Goal: Task Accomplishment & Management: Manage account settings

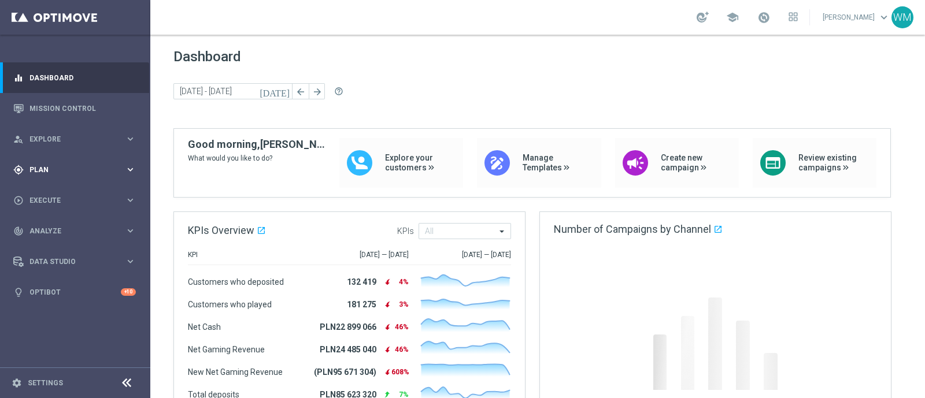
click at [55, 171] on span "Plan" at bounding box center [76, 170] width 95 height 7
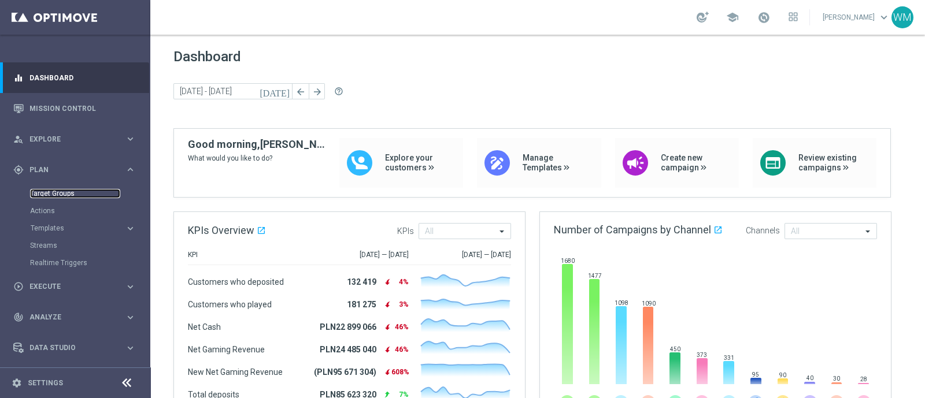
click at [65, 194] on link "Target Groups" at bounding box center [75, 193] width 90 height 9
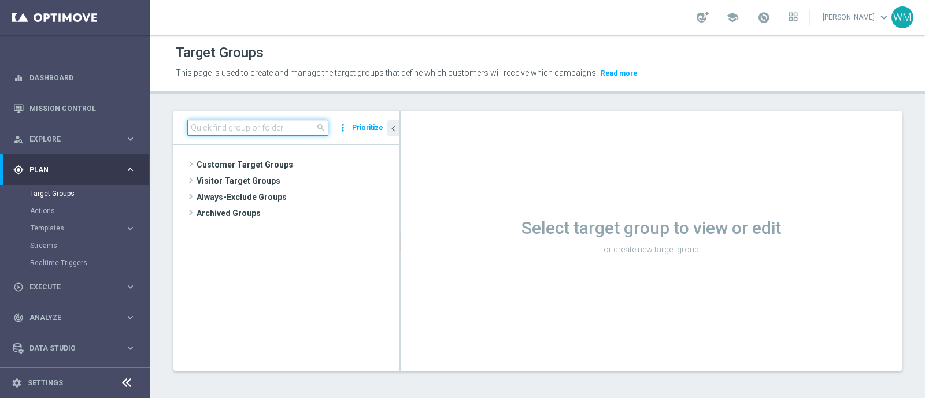
click at [253, 124] on input at bounding box center [257, 128] width 141 height 16
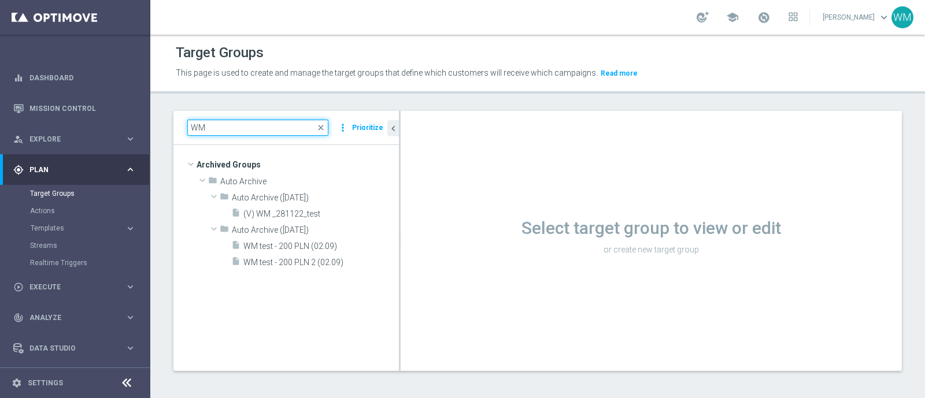
type input "W"
click at [254, 125] on input "CRM_TEST_" at bounding box center [257, 128] width 141 height 16
click at [212, 127] on input "CRM_TEST_" at bounding box center [257, 128] width 141 height 16
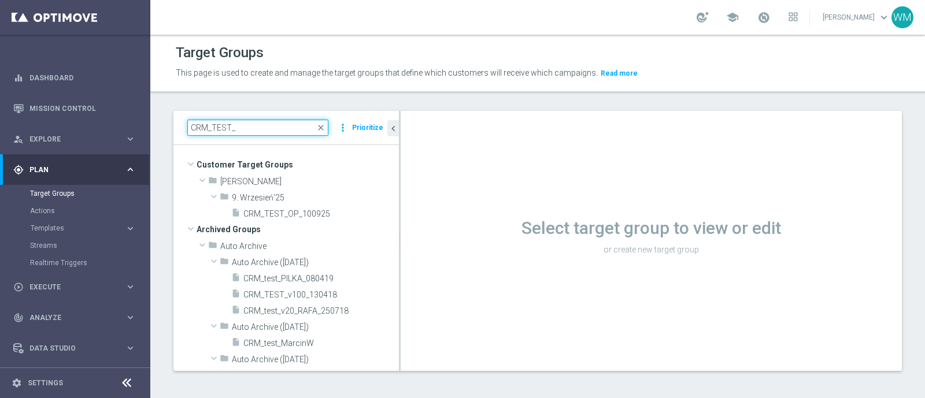
click at [251, 128] on input "CRM_TEST_" at bounding box center [257, 128] width 141 height 16
type input "C"
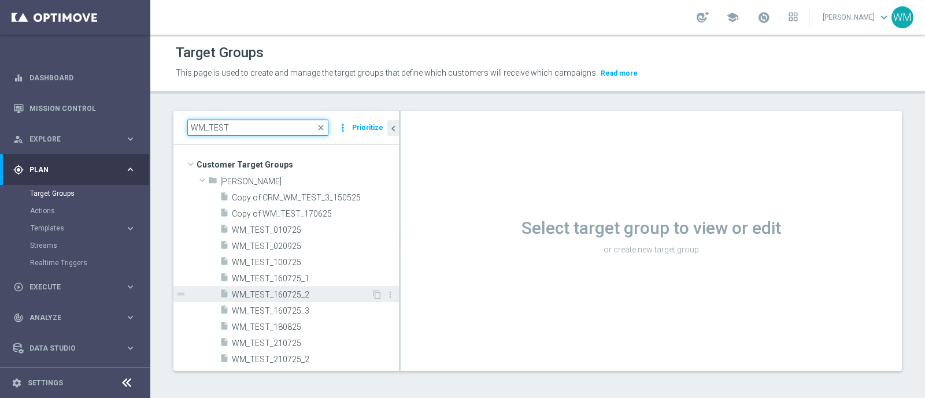
scroll to position [7, 0]
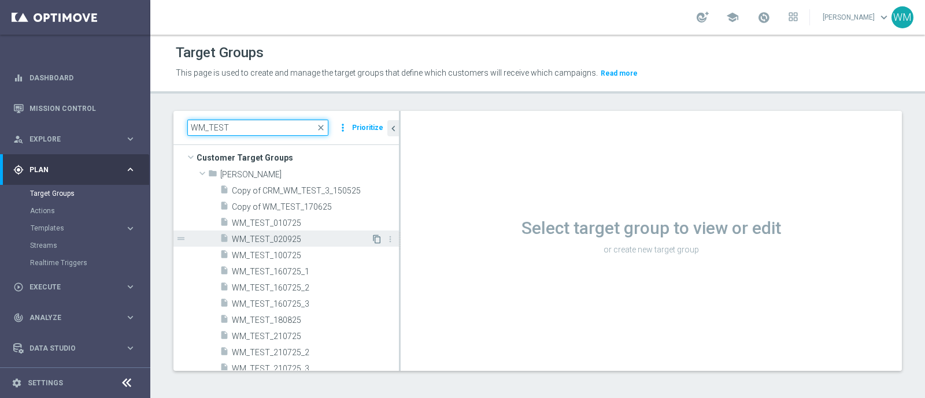
type input "WM_TEST"
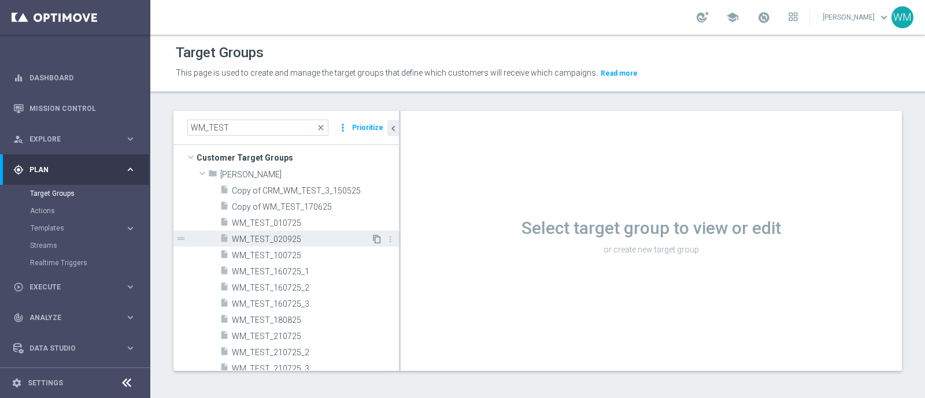
click at [372, 239] on icon "content_copy" at bounding box center [376, 239] width 9 height 9
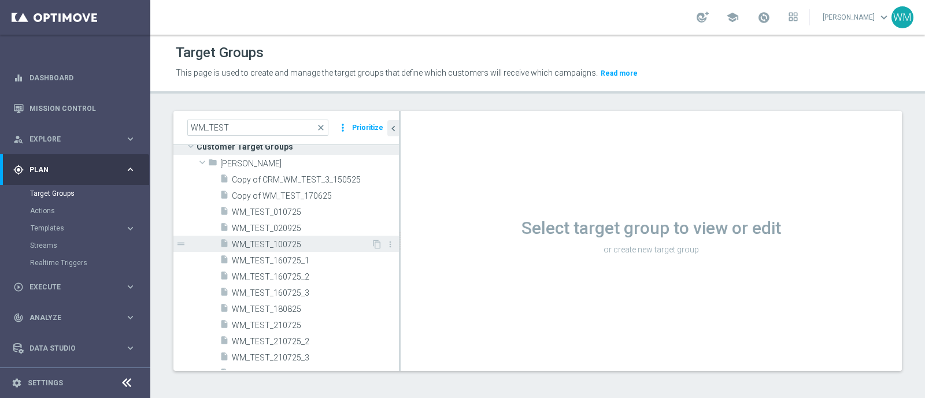
scroll to position [0, 0]
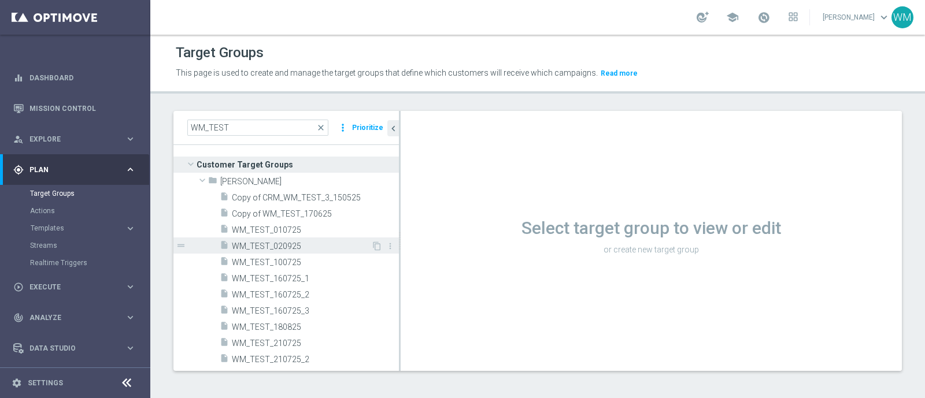
click at [330, 243] on span "WM_TEST_020925" at bounding box center [301, 247] width 139 height 10
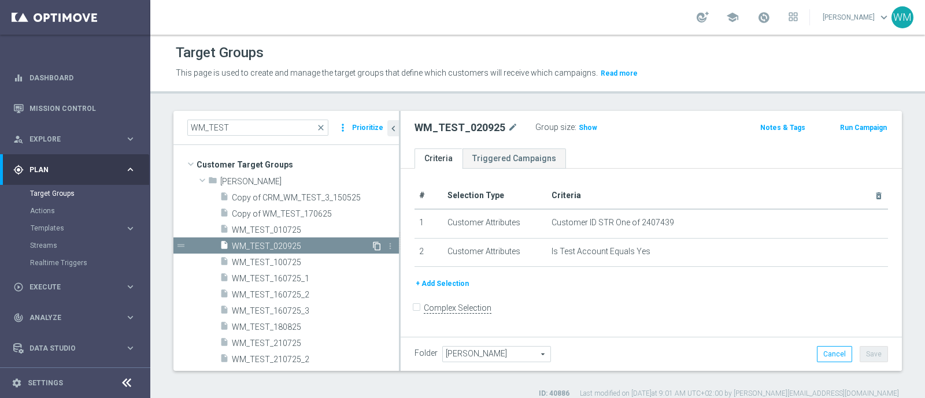
click at [372, 244] on icon "content_copy" at bounding box center [376, 246] width 9 height 9
click at [372, 245] on icon "content_copy" at bounding box center [376, 246] width 9 height 9
click at [372, 243] on icon "content_copy" at bounding box center [376, 246] width 9 height 9
click at [372, 242] on icon "content_copy" at bounding box center [376, 246] width 9 height 9
click at [386, 244] on icon "more_vert" at bounding box center [390, 246] width 9 height 9
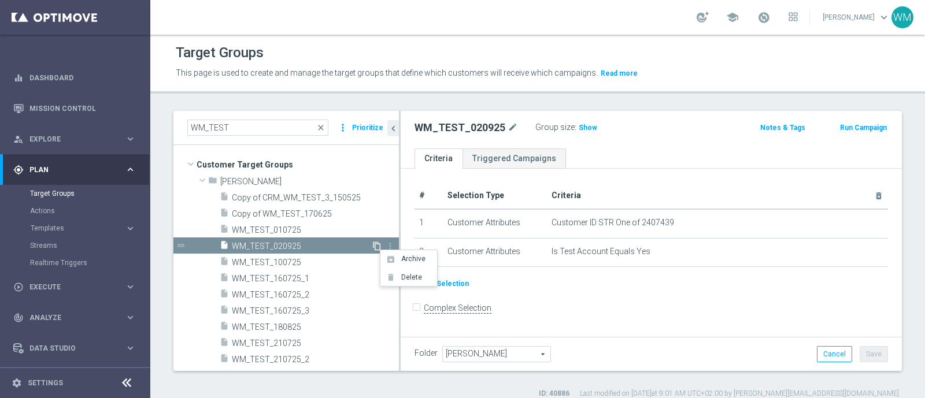
click at [372, 244] on icon "content_copy" at bounding box center [376, 246] width 9 height 9
click at [453, 130] on h2 "WM_TEST_020925" at bounding box center [460, 128] width 91 height 14
drag, startPoint x: 453, startPoint y: 130, endPoint x: 447, endPoint y: 127, distance: 7.0
click at [447, 127] on h2 "WM_TEST_020925" at bounding box center [460, 128] width 91 height 14
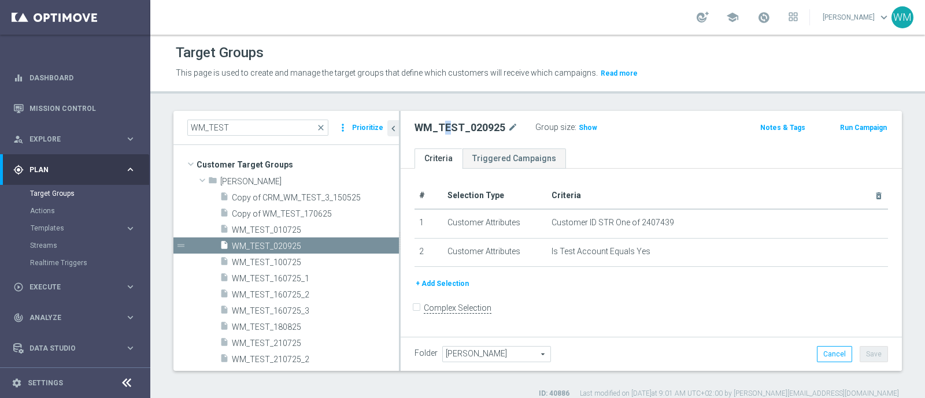
click at [447, 127] on h2 "WM_TEST_020925" at bounding box center [460, 128] width 91 height 14
copy div "WM_TEST_020925"
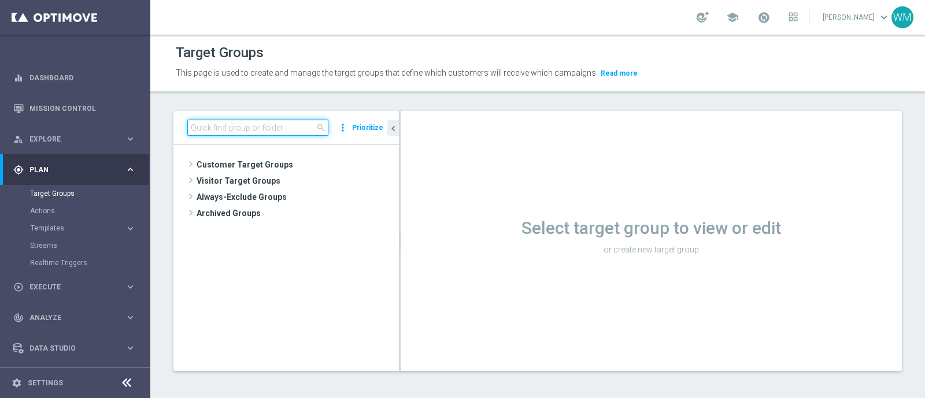
click at [260, 124] on input at bounding box center [257, 128] width 141 height 16
paste input "WM_TEST_020925"
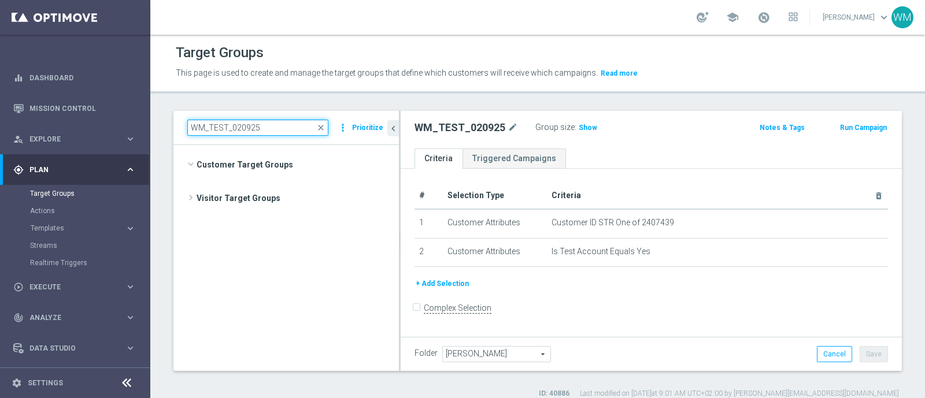
scroll to position [488, 0]
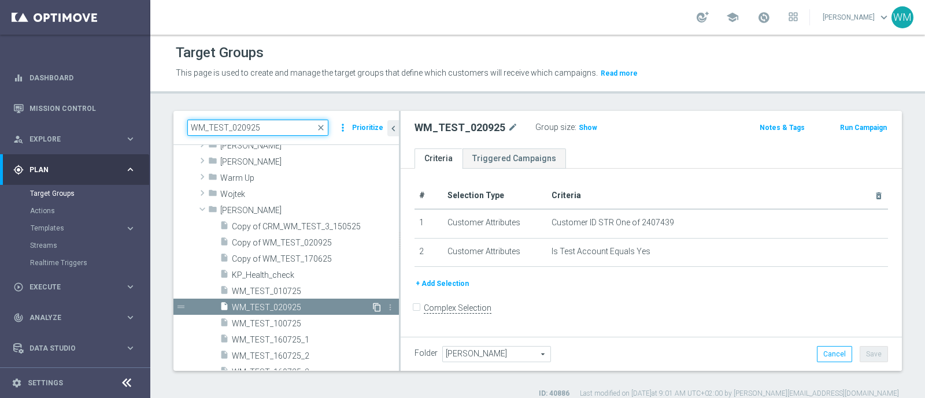
type input "WM_TEST_020925"
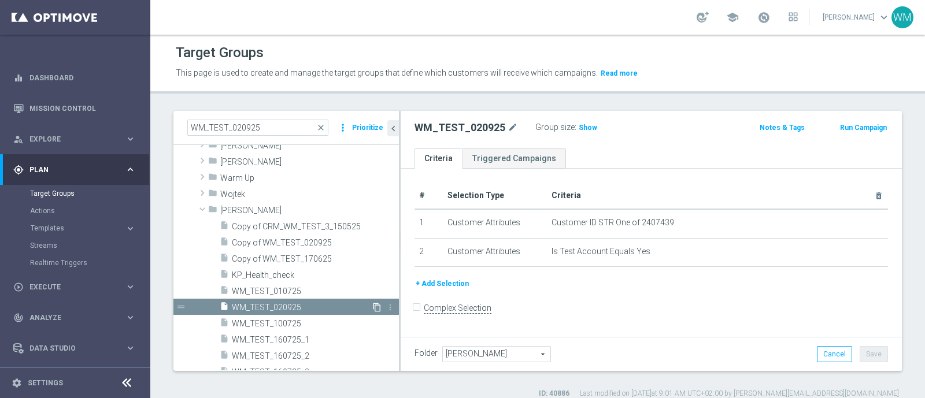
click at [372, 305] on icon "content_copy" at bounding box center [376, 307] width 9 height 9
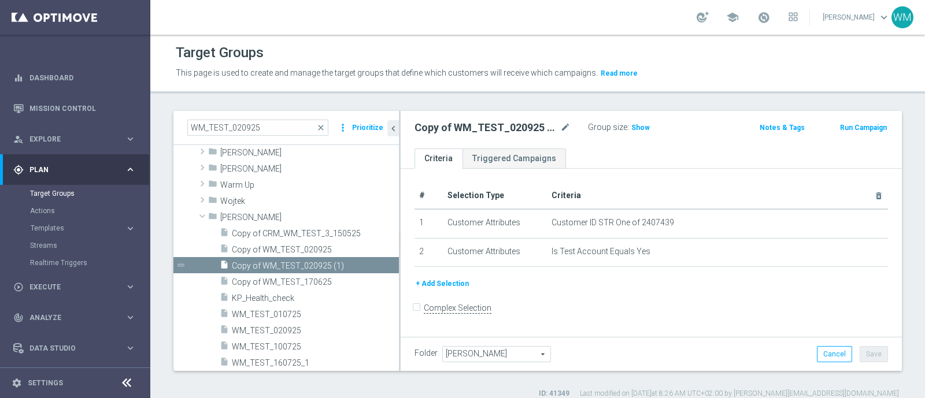
scroll to position [443, 0]
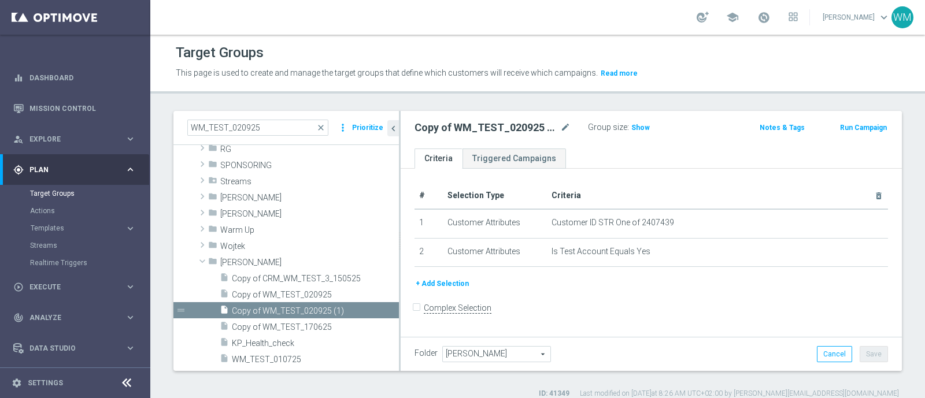
click at [571, 124] on div "Copy of WM_TEST_020925 (1) mode_edit" at bounding box center [501, 128] width 173 height 16
click at [566, 124] on icon "mode_edit" at bounding box center [565, 128] width 10 height 14
click at [490, 128] on input "Copy of WM_TEST_020925 (1)" at bounding box center [493, 129] width 156 height 16
drag, startPoint x: 489, startPoint y: 128, endPoint x: 539, endPoint y: 135, distance: 51.3
click at [539, 135] on input "Copy of WM_TEST_020925 (1)" at bounding box center [493, 129] width 156 height 16
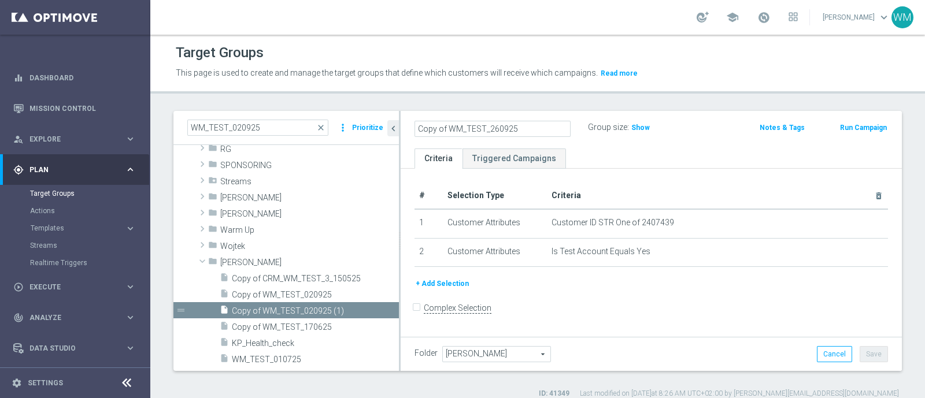
drag, startPoint x: 447, startPoint y: 125, endPoint x: 222, endPoint y: 95, distance: 226.9
click at [222, 95] on div "Target Groups This page is used to create and manage the target groups that def…" at bounding box center [537, 217] width 775 height 364
type input "WM_TEST_260925"
click at [486, 126] on h2 "WM_TEST_260925" at bounding box center [460, 128] width 91 height 14
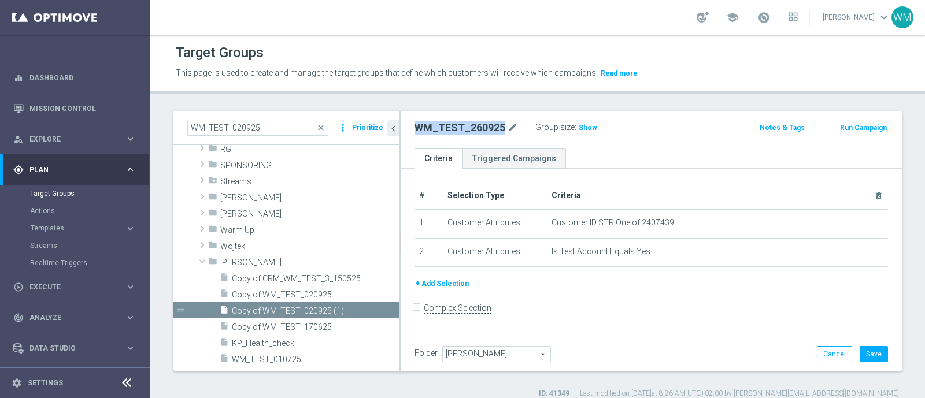
click at [486, 126] on h2 "WM_TEST_260925" at bounding box center [460, 128] width 91 height 14
click at [583, 127] on span "Show" at bounding box center [588, 128] width 19 height 8
click at [685, 137] on div "WM_TEST_260925 mode_edit Group size : Show Calculating… Notes & Tags Run Campai…" at bounding box center [651, 130] width 501 height 38
click at [862, 352] on button "Save" at bounding box center [874, 354] width 28 height 16
click at [472, 125] on h2 "WM_TEST_260925" at bounding box center [460, 128] width 91 height 14
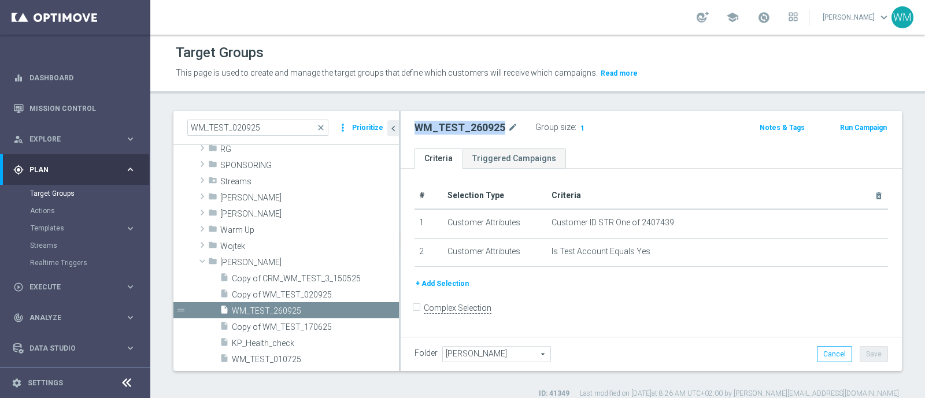
click at [472, 125] on h2 "WM_TEST_260925" at bounding box center [460, 128] width 91 height 14
copy div "WM_TEST_260925"
click at [53, 206] on link "Actions" at bounding box center [75, 210] width 90 height 9
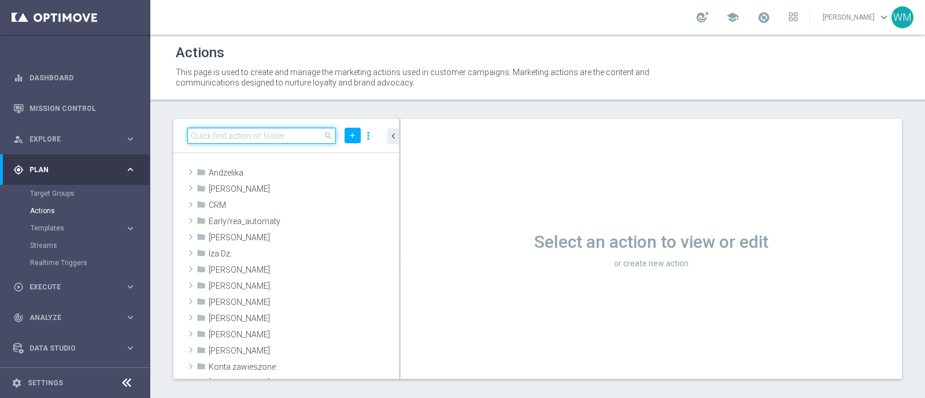
click at [271, 136] on input at bounding box center [261, 136] width 149 height 16
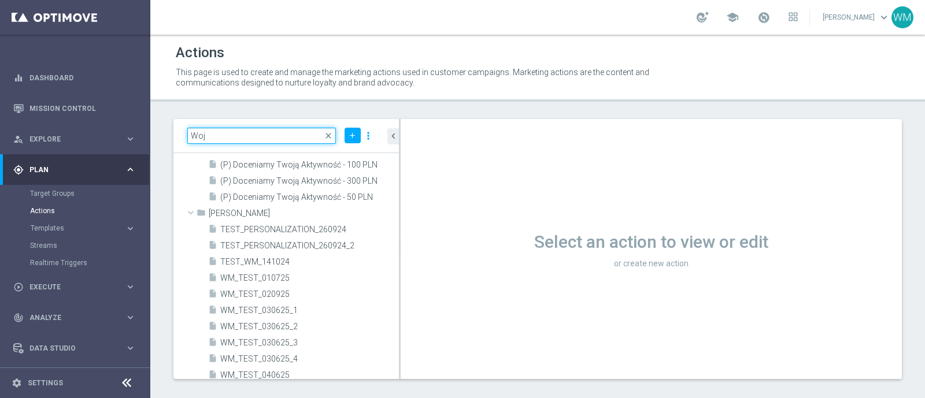
scroll to position [254, 0]
type input "Woj"
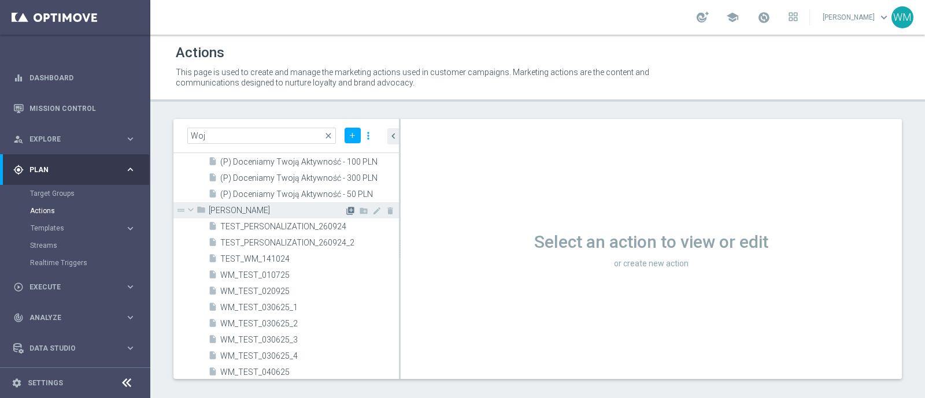
click at [346, 209] on icon "library_add" at bounding box center [350, 210] width 9 height 9
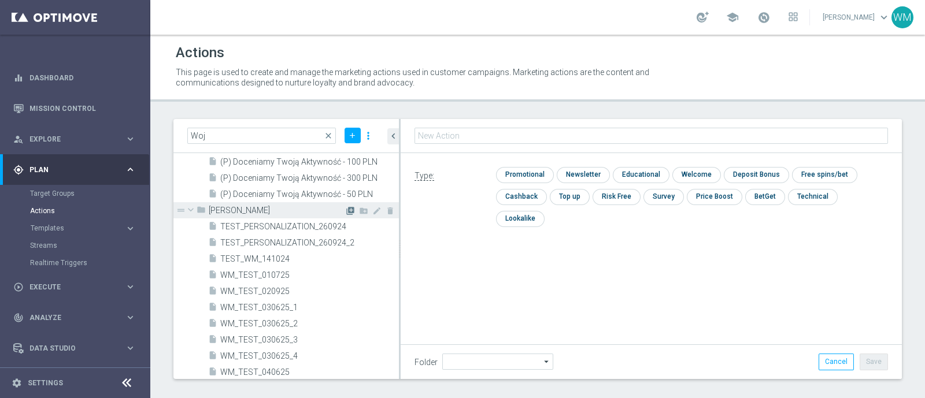
type input "Wojtek M."
type input "WM_TEST_260925"
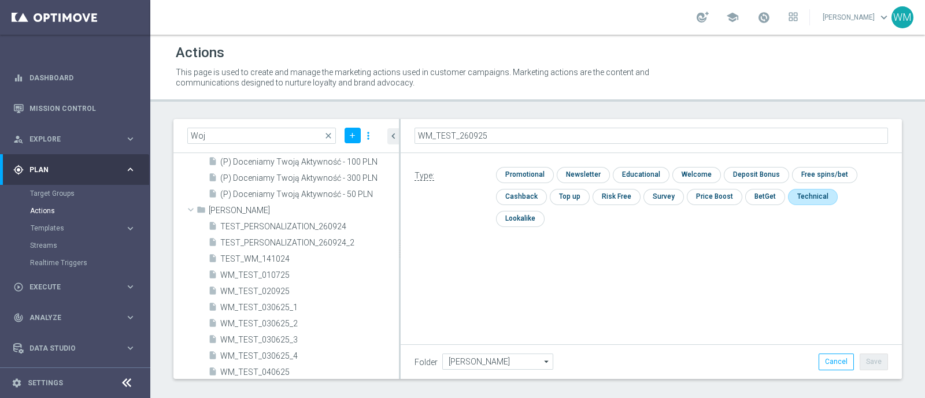
click at [795, 194] on input "checkbox" at bounding box center [811, 197] width 47 height 16
checkbox input "true"
click at [863, 364] on button "Save" at bounding box center [874, 362] width 28 height 16
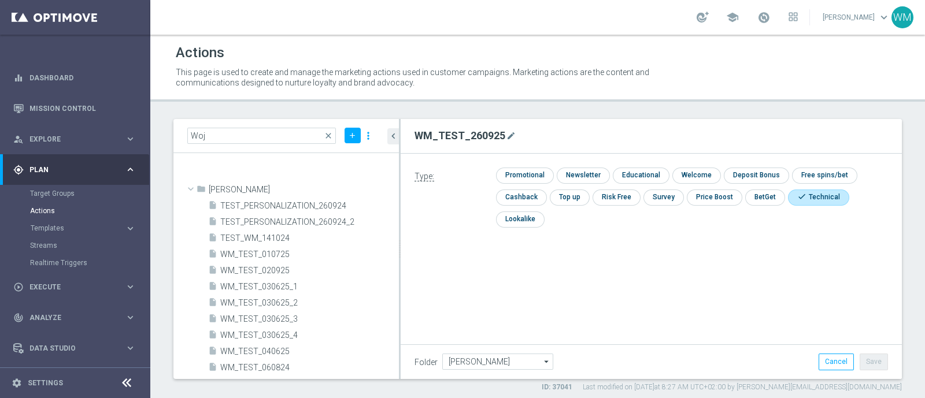
scroll to position [533, 0]
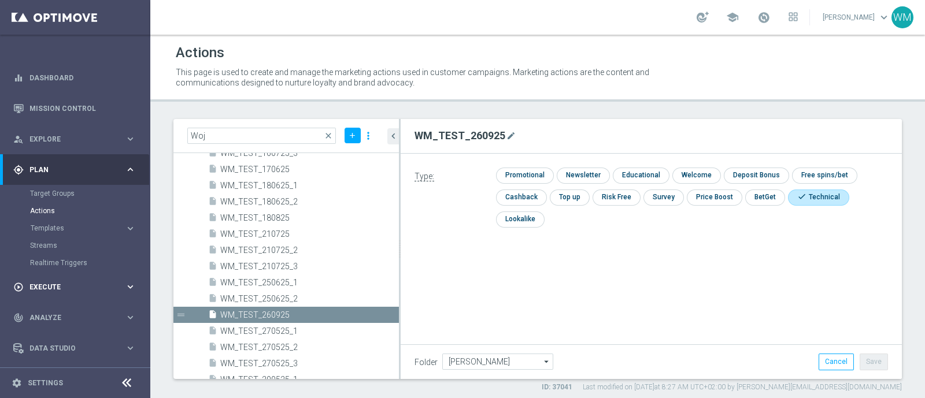
click at [62, 284] on span "Execute" at bounding box center [76, 287] width 95 height 7
click at [442, 132] on h2 "WM_TEST_260925" at bounding box center [460, 136] width 91 height 14
copy form "WM_TEST_260925 mode_edit"
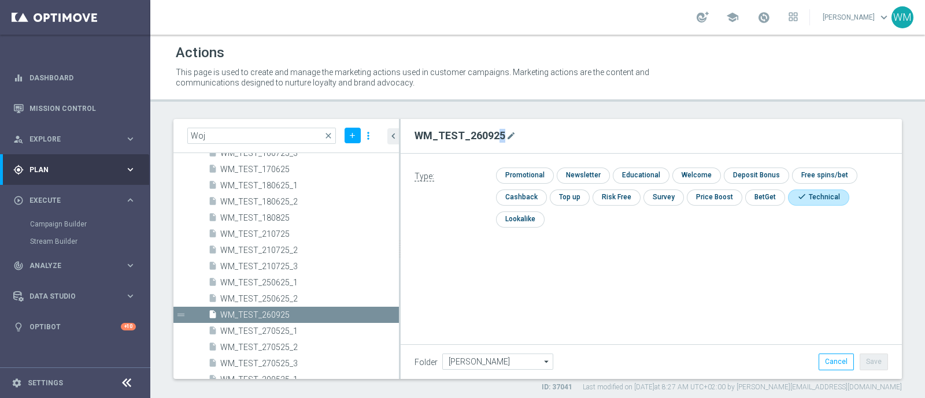
copy form "WM_TEST_260925 mode_edit"
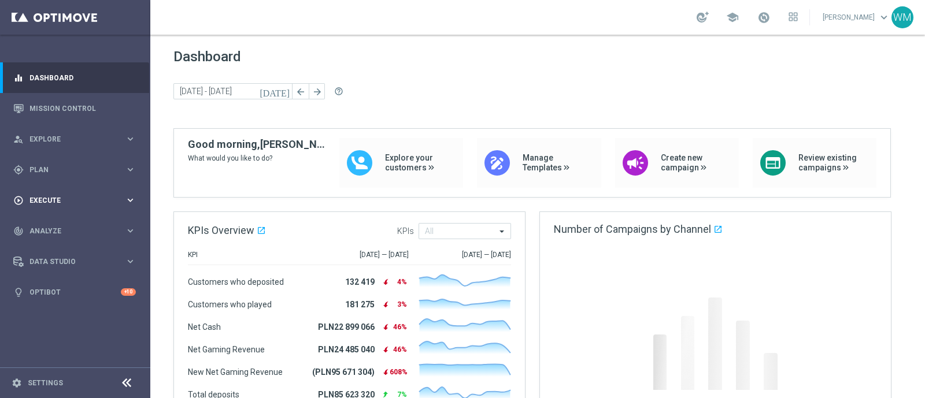
click at [65, 204] on span "Execute" at bounding box center [76, 200] width 95 height 7
click at [66, 223] on link "Campaign Builder" at bounding box center [75, 224] width 90 height 9
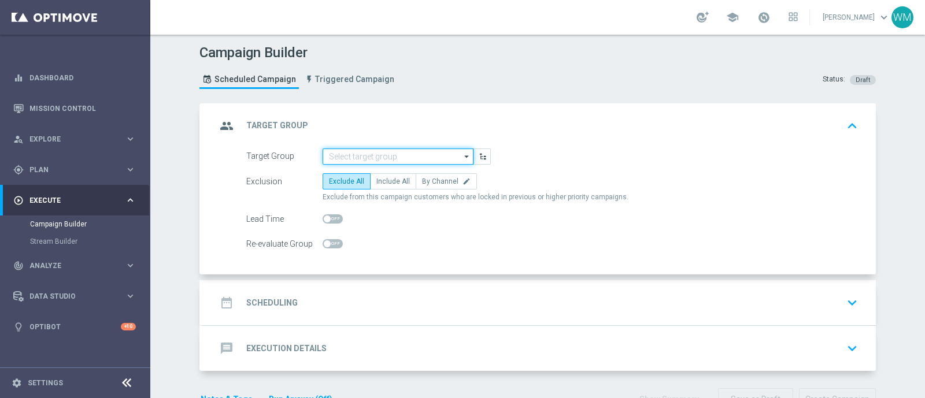
click at [383, 149] on input at bounding box center [398, 157] width 151 height 16
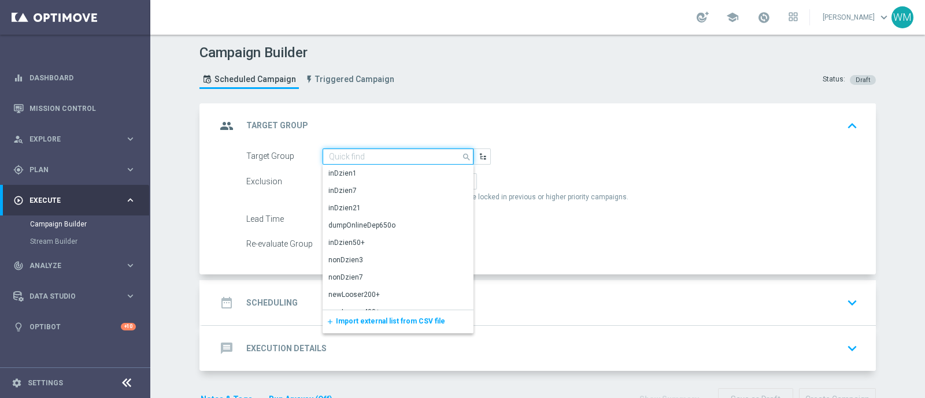
paste input "WM_TEST_260925"
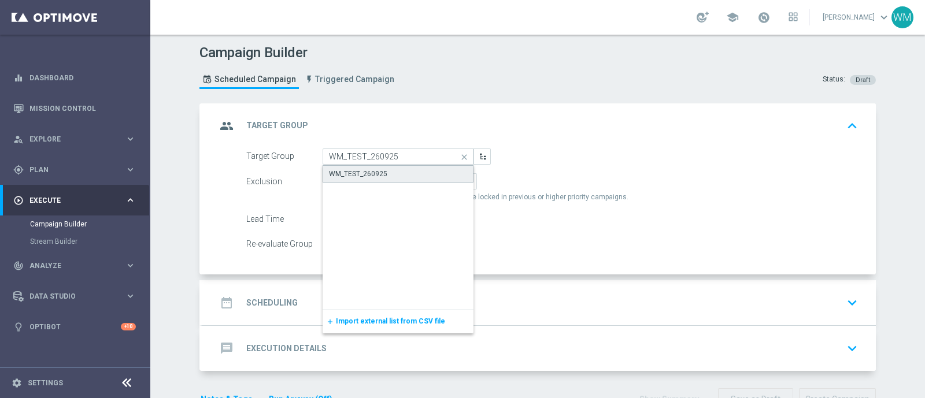
click at [373, 176] on div "WM_TEST_260925" at bounding box center [358, 174] width 58 height 10
type input "WM_TEST_260925"
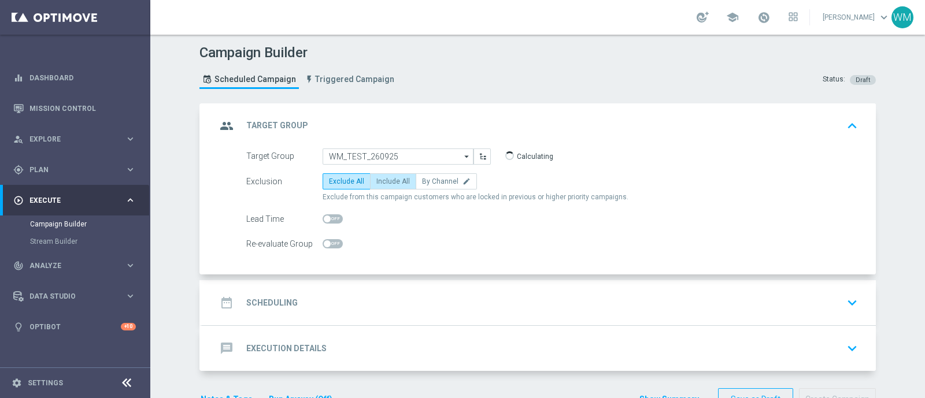
click at [376, 179] on span "Include All" at bounding box center [393, 182] width 34 height 8
click at [376, 180] on input "Include All" at bounding box center [380, 184] width 8 height 8
radio input "true"
click at [350, 292] on div "date_range Scheduling keyboard_arrow_down" at bounding box center [539, 303] width 646 height 22
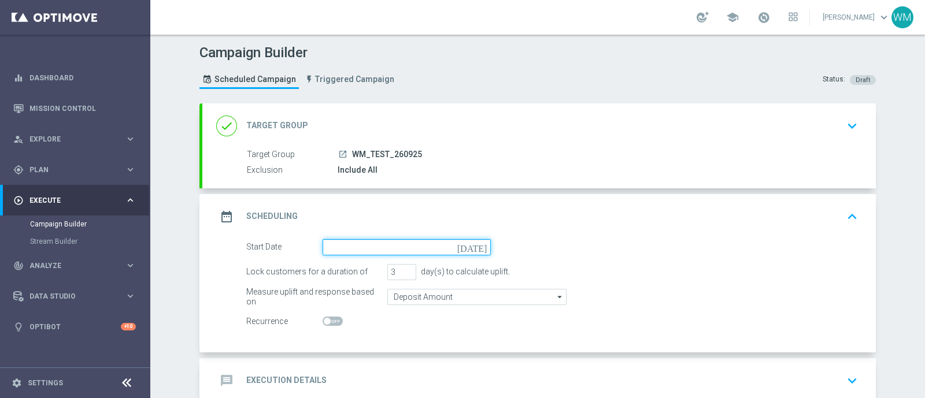
click at [376, 247] on input at bounding box center [407, 247] width 168 height 16
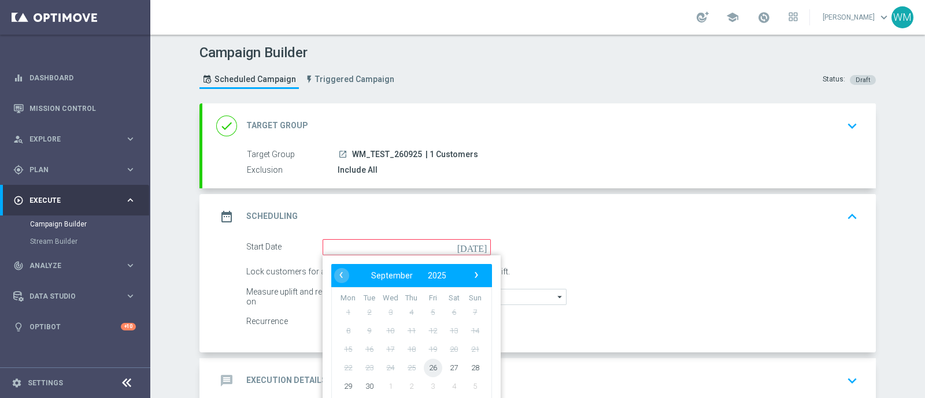
click at [425, 365] on span "26" at bounding box center [433, 367] width 19 height 19
type input "[DATE]"
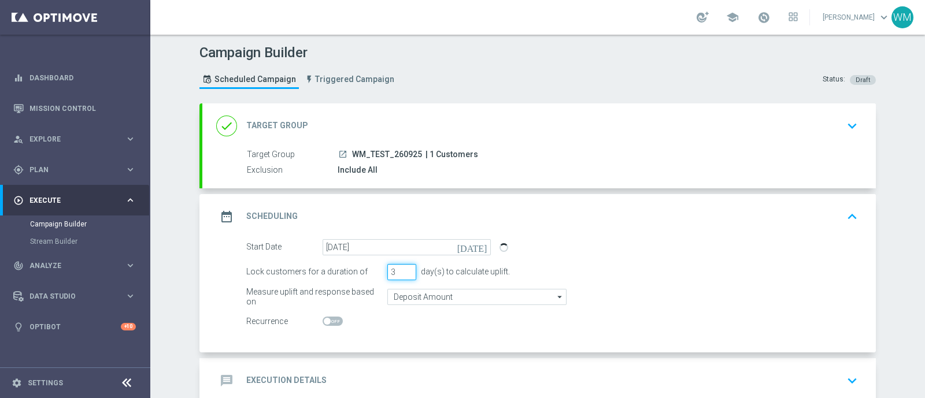
click at [403, 278] on input "3" at bounding box center [401, 272] width 29 height 16
click at [402, 274] on input "2" at bounding box center [401, 272] width 29 height 16
type input "1"
click at [402, 274] on input "1" at bounding box center [401, 272] width 29 height 16
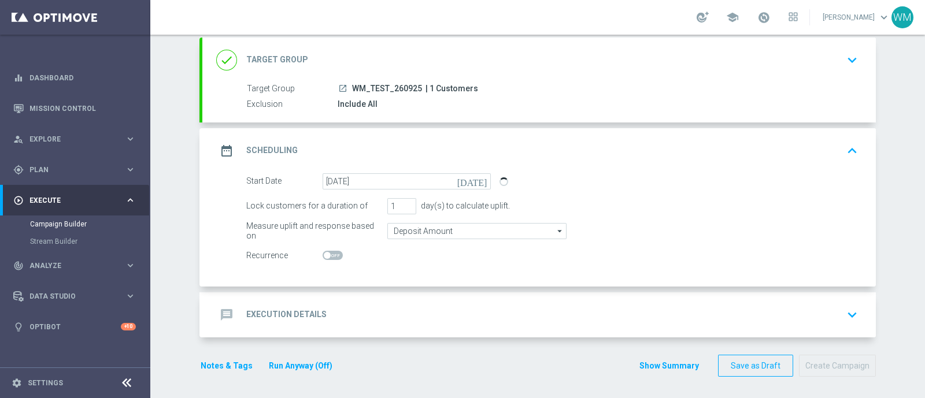
click at [298, 312] on h2 "Execution Details" at bounding box center [286, 314] width 80 height 11
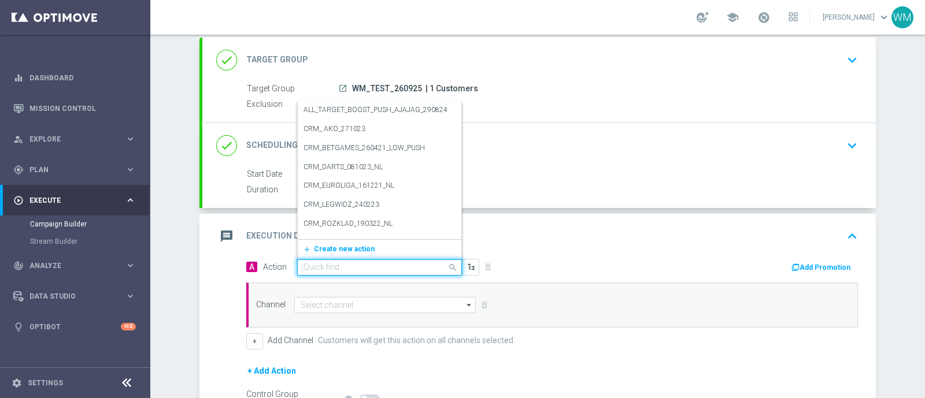
click at [338, 265] on input "text" at bounding box center [368, 268] width 129 height 10
paste input "WM_TEST_260925"
type input "WM_TEST_260925"
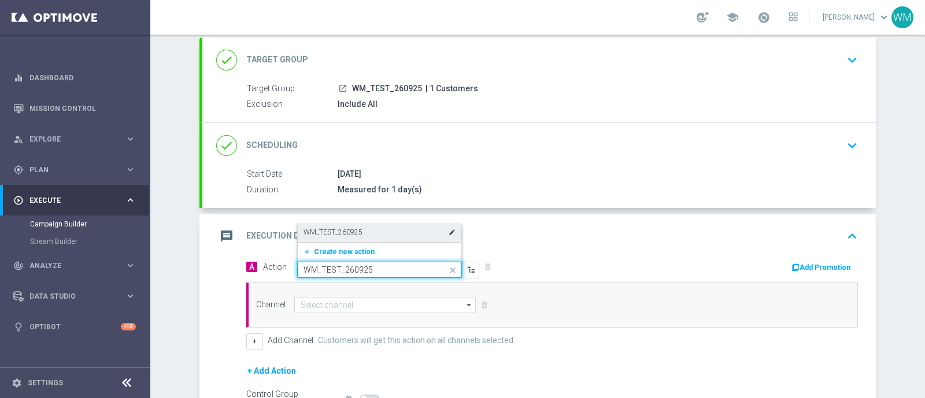
click at [346, 232] on label "WM_TEST_260925" at bounding box center [333, 233] width 59 height 10
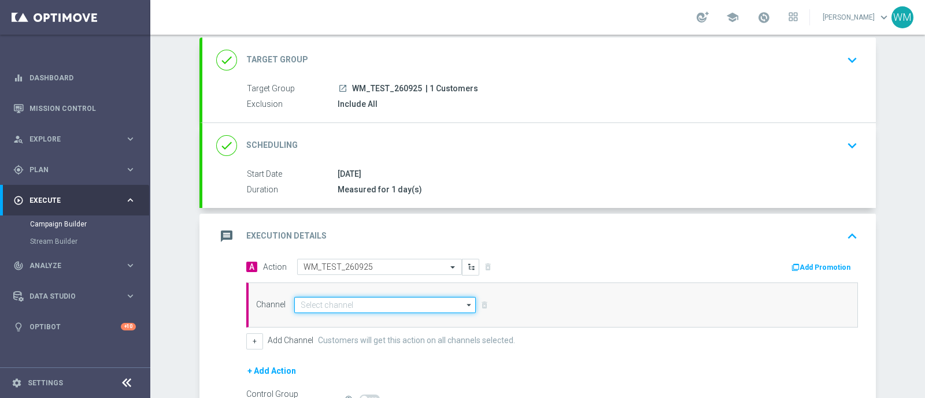
click at [335, 306] on input at bounding box center [385, 305] width 182 height 16
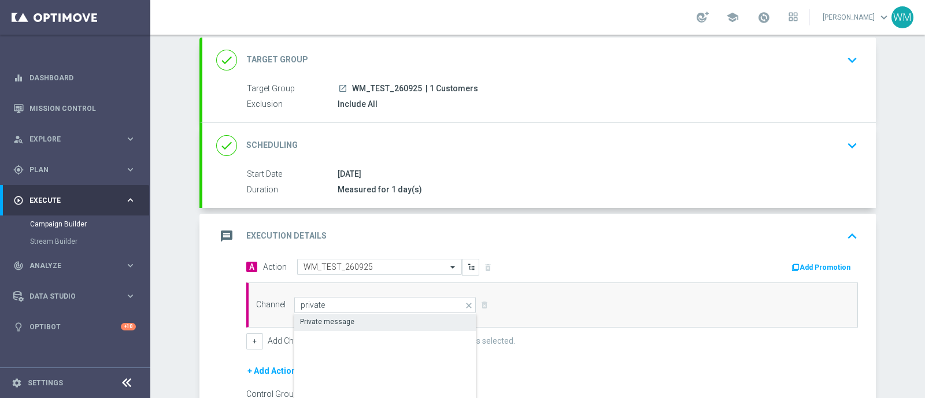
click at [336, 317] on div "Private message" at bounding box center [327, 322] width 54 height 10
type input "Private message"
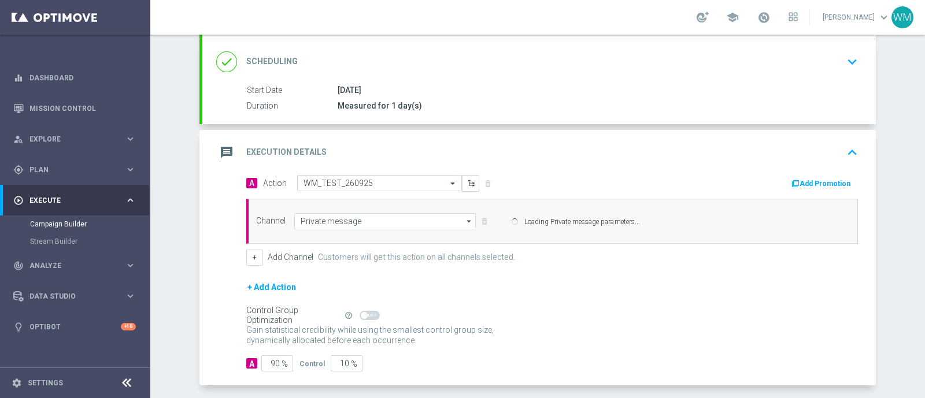
scroll to position [151, 0]
click at [247, 250] on button "+" at bounding box center [254, 256] width 17 height 16
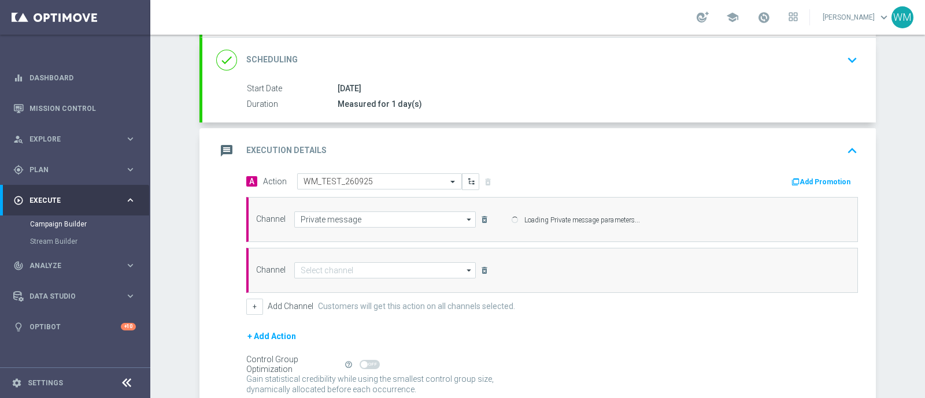
click at [355, 278] on div "Channel arrow_drop_down Show Selected 0 of NaN Target group only SMS" at bounding box center [552, 270] width 612 height 45
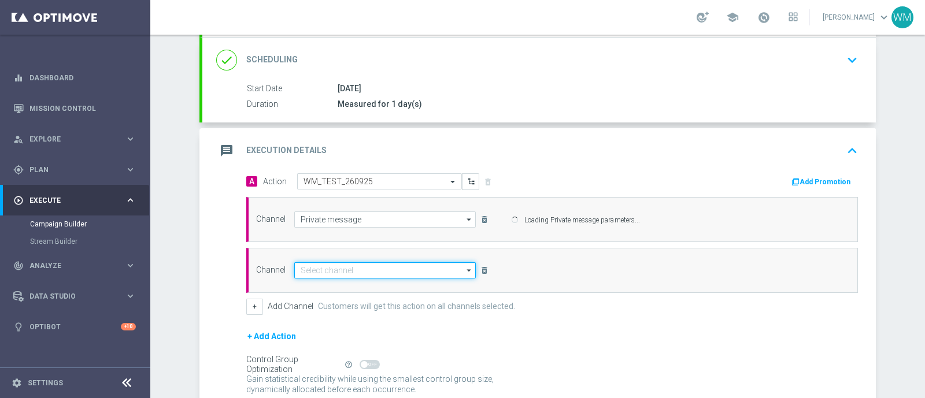
click at [353, 267] on input at bounding box center [385, 271] width 182 height 16
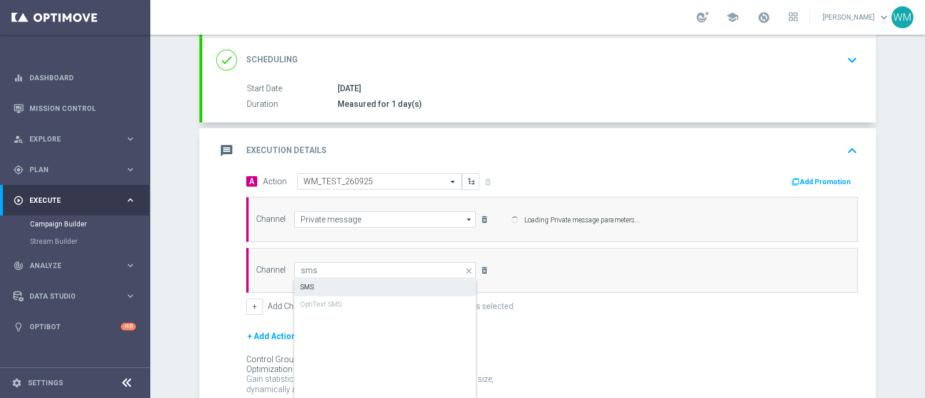
click at [349, 284] on div "SMS" at bounding box center [385, 287] width 182 height 16
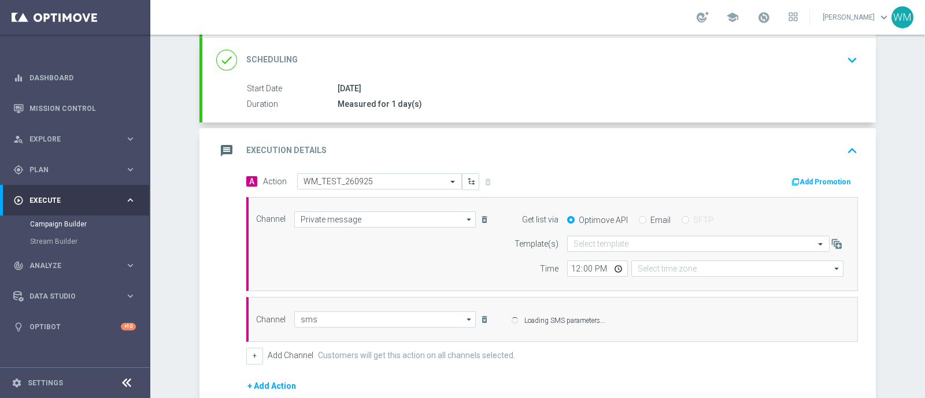
type input "SMS"
type input "Coordinated Universal Time (UTC 00:00)"
click at [246, 357] on button "+" at bounding box center [254, 356] width 17 height 16
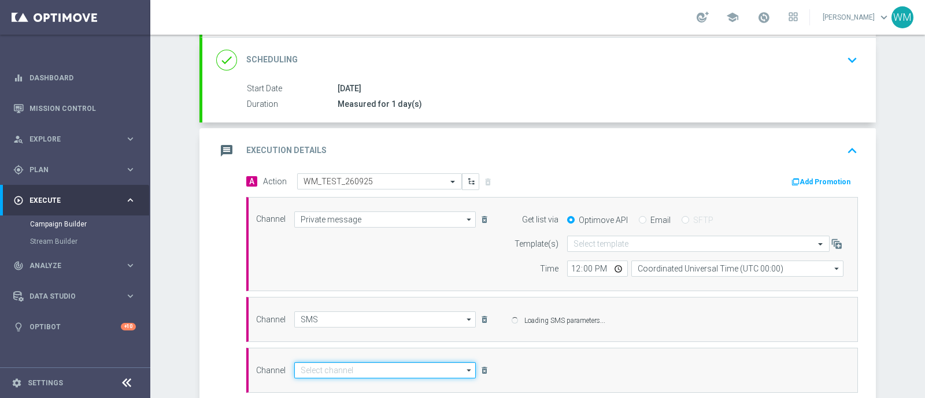
click at [360, 364] on input at bounding box center [385, 371] width 182 height 16
type input "call"
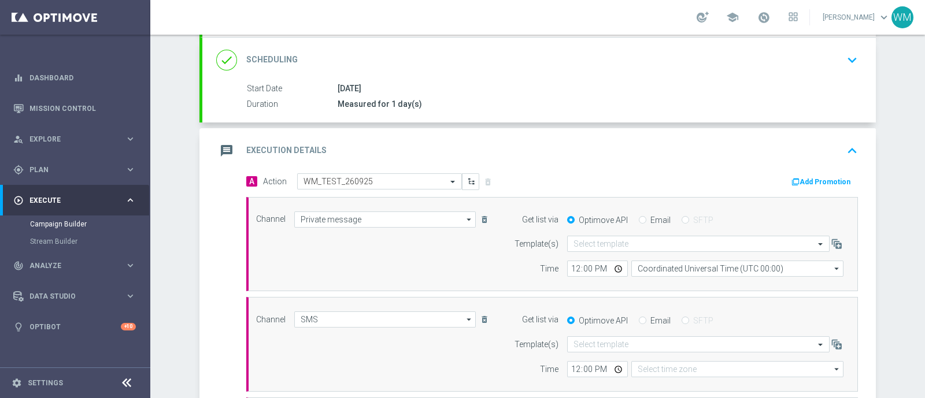
type input "Coordinated Universal Time (UTC 00:00)"
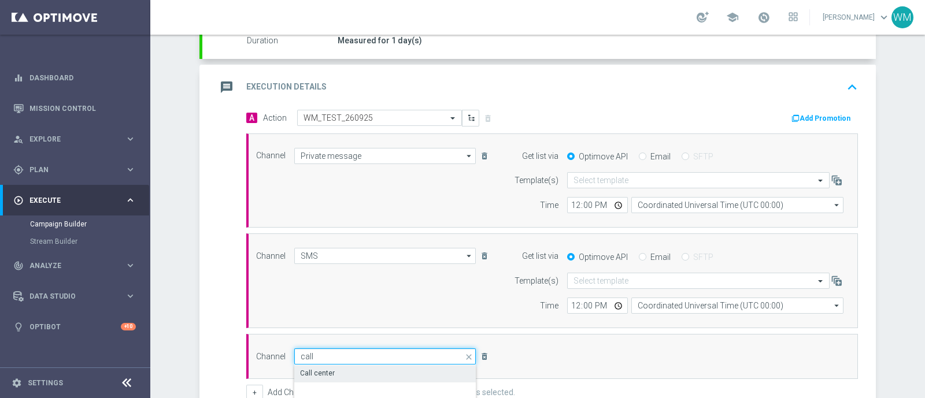
scroll to position [216, 0]
click at [350, 368] on div "Call center" at bounding box center [385, 372] width 182 height 16
type input "Call center"
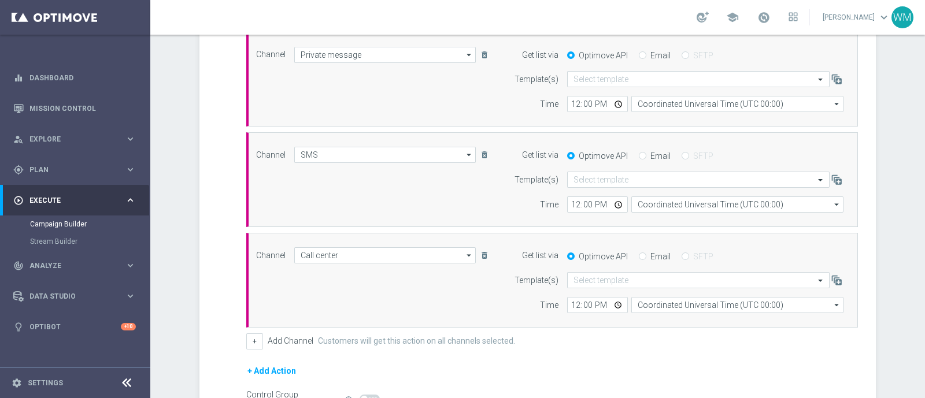
scroll to position [317, 0]
click at [570, 99] on input "12:00" at bounding box center [597, 103] width 61 height 16
type input "08:41"
type input "08:42"
click at [569, 204] on input "12:00" at bounding box center [597, 203] width 61 height 16
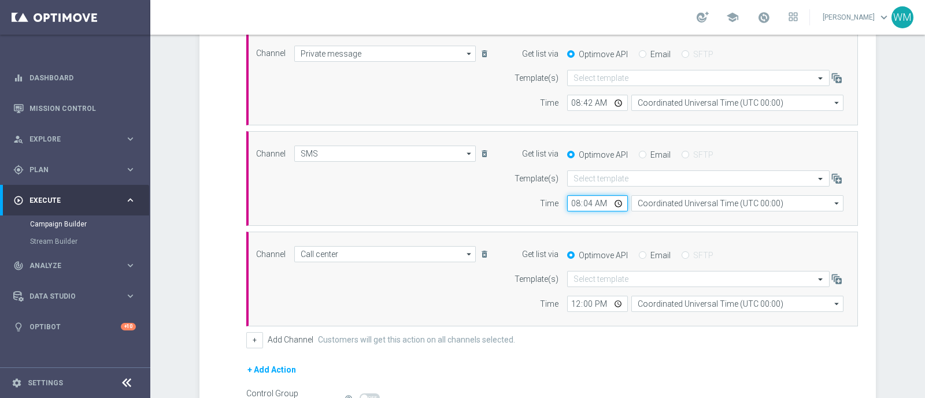
type input "08:42"
click at [570, 301] on input "12:00" at bounding box center [597, 304] width 61 height 16
type input "08:42"
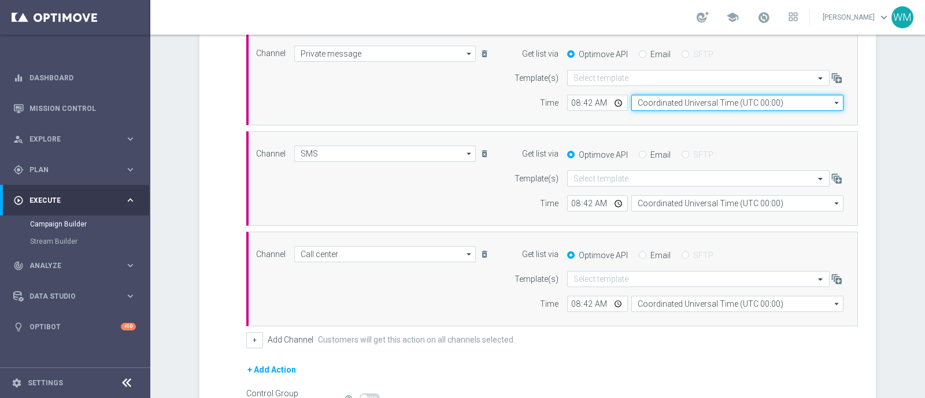
click at [676, 100] on input "Coordinated Universal Time (UTC 00:00)" at bounding box center [737, 103] width 212 height 16
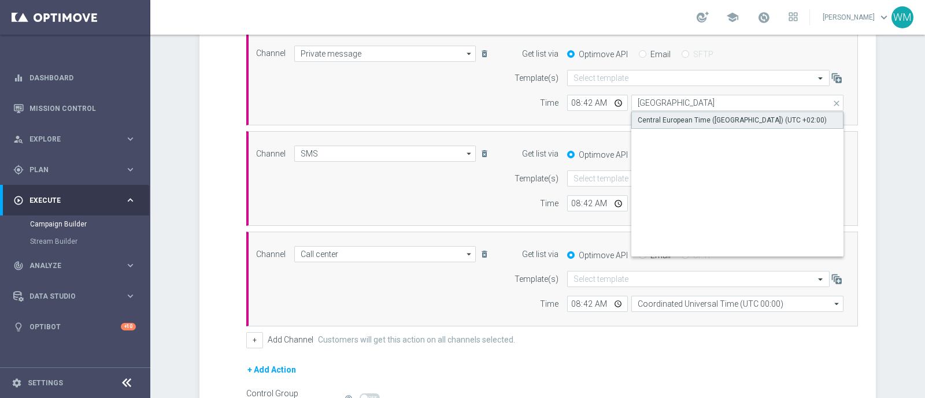
click at [671, 120] on div "Central European Time ([GEOGRAPHIC_DATA]) (UTC +02:00)" at bounding box center [732, 120] width 189 height 10
type input "Central European Time ([GEOGRAPHIC_DATA]) (UTC +02:00)"
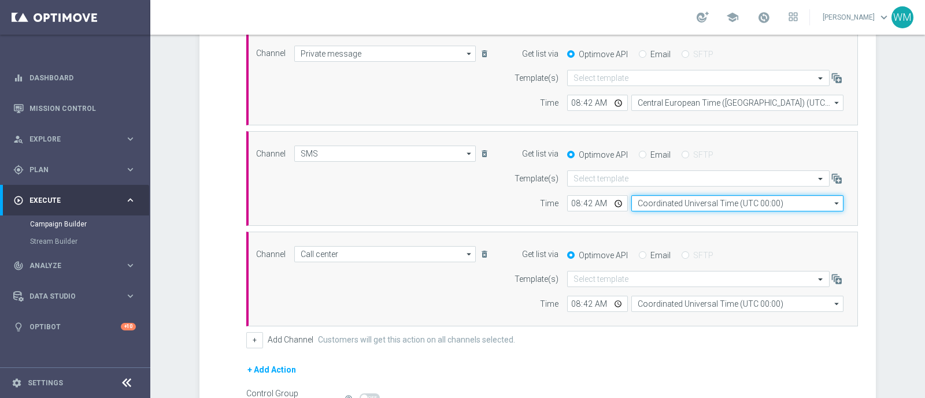
click at [659, 201] on input "Coordinated Universal Time (UTC 00:00)" at bounding box center [737, 203] width 212 height 16
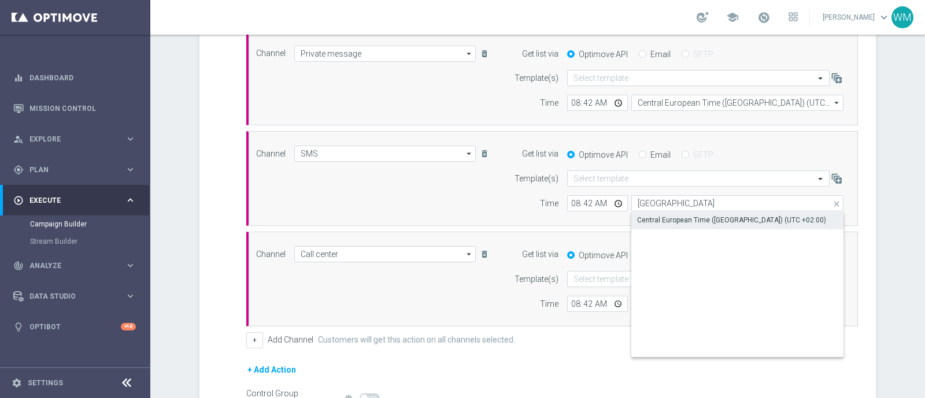
click at [656, 219] on div "Central European Time ([GEOGRAPHIC_DATA]) (UTC +02:00)" at bounding box center [731, 220] width 189 height 10
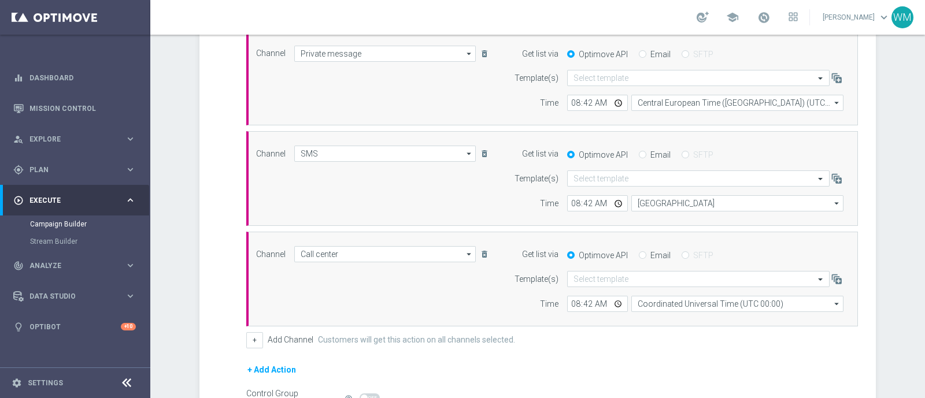
type input "Central European Time ([GEOGRAPHIC_DATA]) (UTC +02:00)"
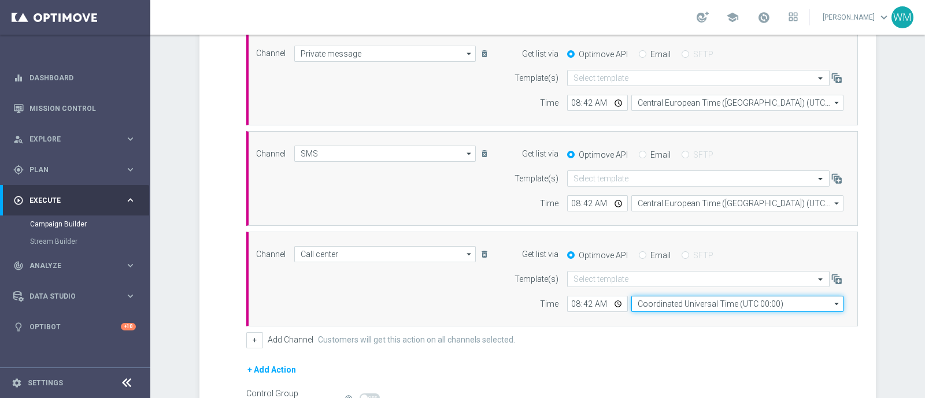
click at [664, 302] on input "Coordinated Universal Time (UTC 00:00)" at bounding box center [737, 304] width 212 height 16
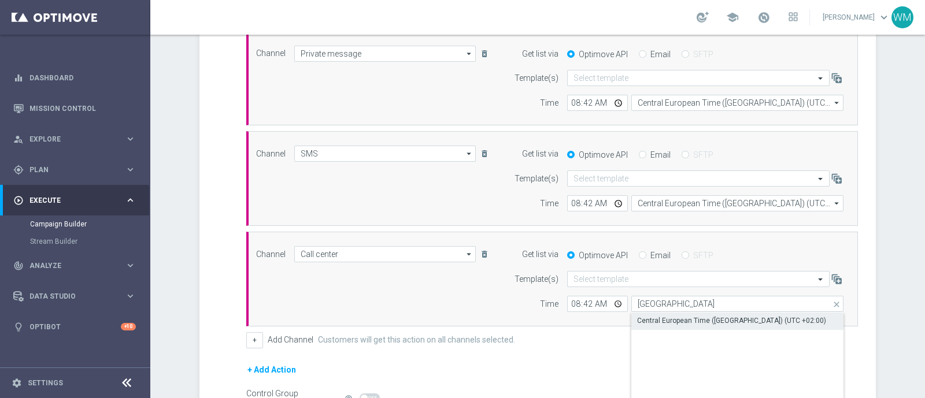
click at [665, 321] on div "Central European Time ([GEOGRAPHIC_DATA]) (UTC +02:00)" at bounding box center [731, 321] width 189 height 10
type input "Central European Time ([GEOGRAPHIC_DATA]) (UTC +02:00)"
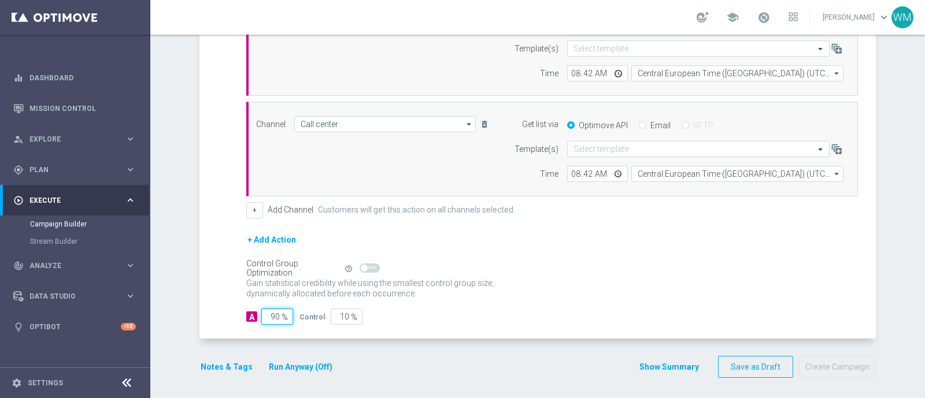
drag, startPoint x: 270, startPoint y: 315, endPoint x: 218, endPoint y: 310, distance: 52.2
click at [218, 310] on div "A Action Select action WM_TEST_260925 delete_forever Add Promotion Channel Priv…" at bounding box center [539, 107] width 674 height 461
type input "10"
type input "90"
type input "100"
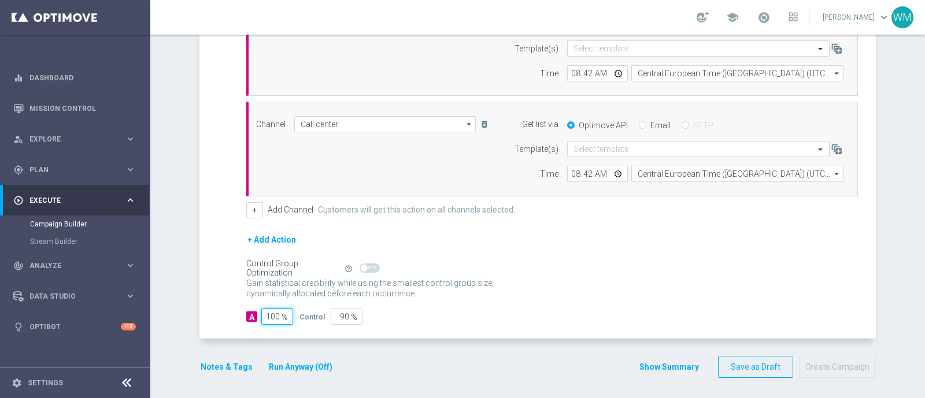
type input "0"
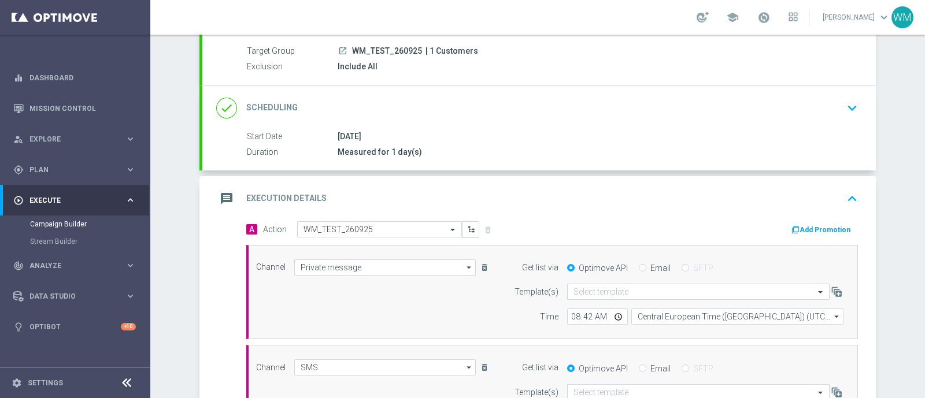
scroll to position [0, 0]
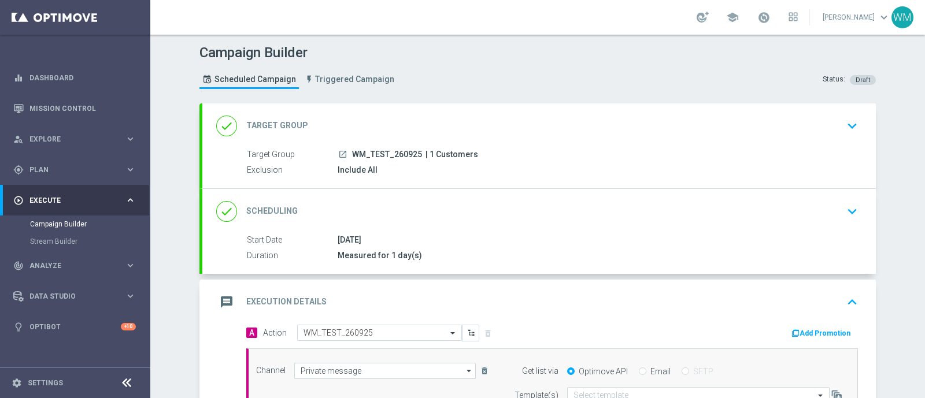
type input "100"
click at [814, 339] on div "A Action Select action WM_TEST_260925 delete_forever Add Promotion" at bounding box center [552, 334] width 629 height 18
click at [814, 336] on button "Add Promotion" at bounding box center [822, 333] width 64 height 13
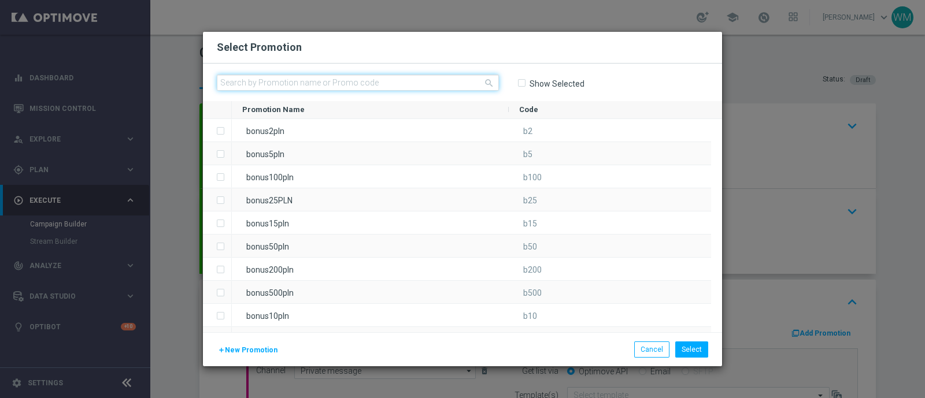
click at [354, 90] on input "text" at bounding box center [358, 83] width 282 height 16
paste input "733"
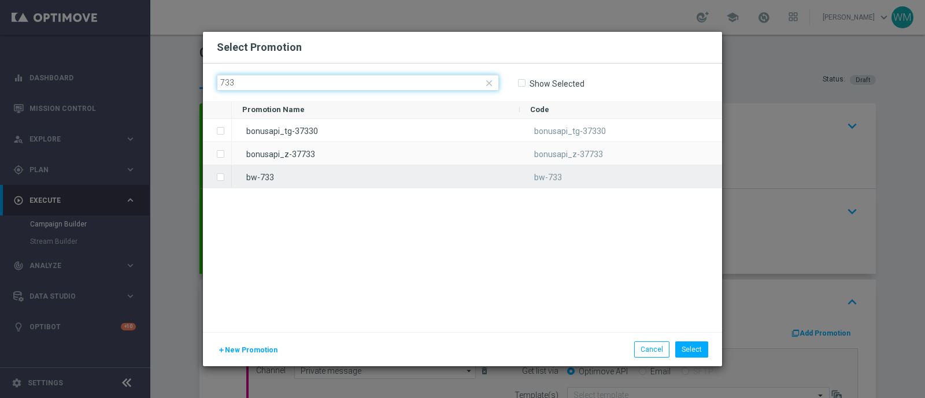
type input "733"
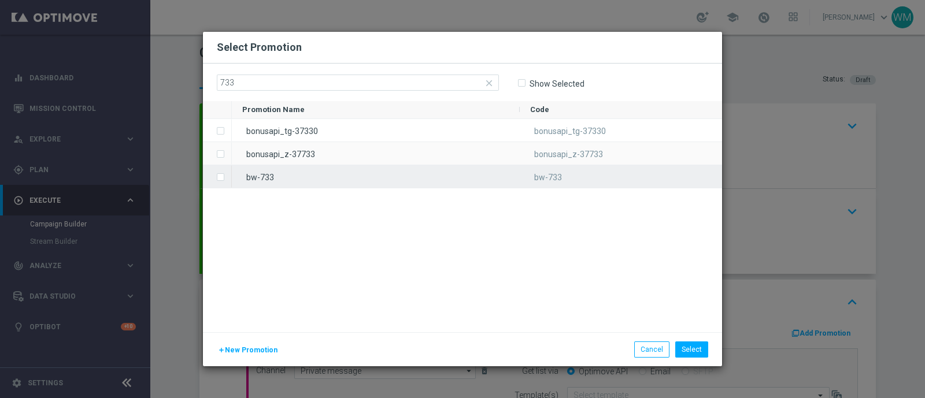
click at [269, 179] on div "bw-733" at bounding box center [376, 176] width 288 height 23
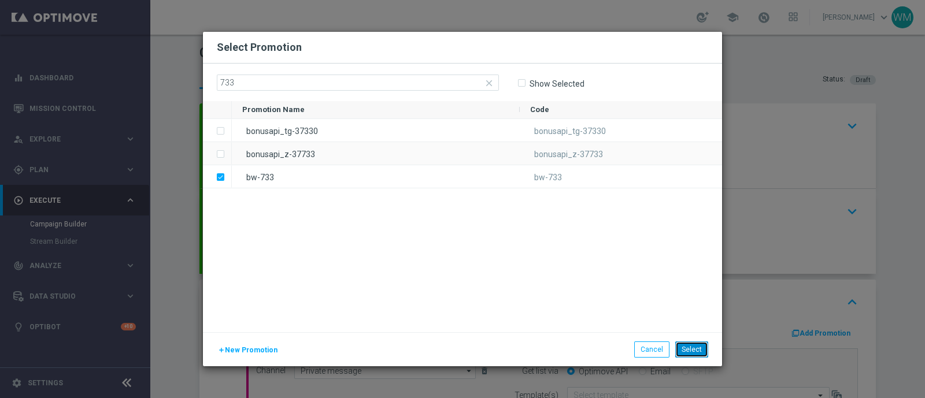
click at [698, 351] on button "Select" at bounding box center [691, 350] width 33 height 16
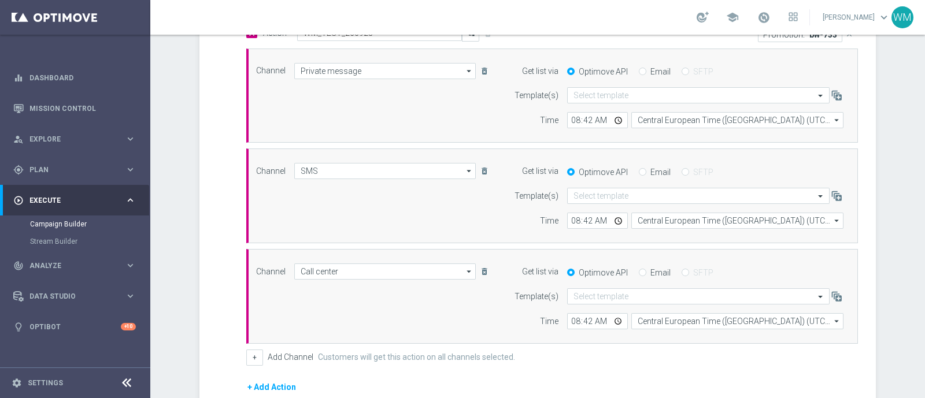
scroll to position [301, 0]
click at [583, 123] on input "08:42" at bounding box center [597, 120] width 61 height 16
type input "08:40"
click at [584, 216] on input "08:42" at bounding box center [597, 220] width 61 height 16
type input "08:40"
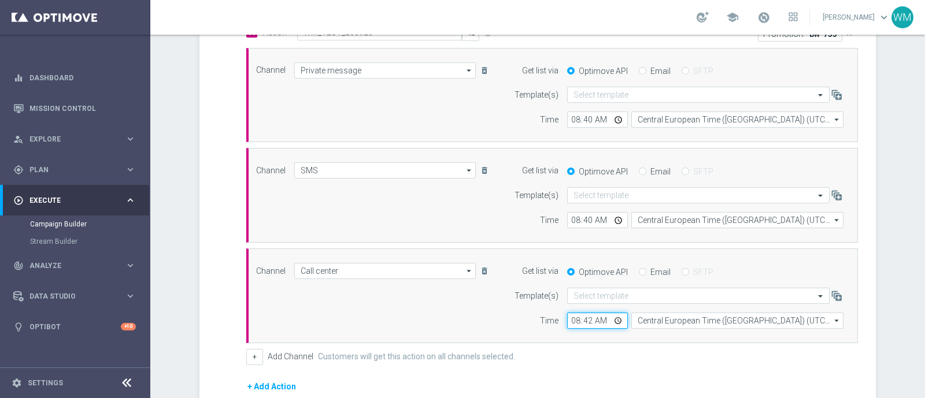
click at [581, 316] on input "08:42" at bounding box center [597, 321] width 61 height 16
type input "08:40"
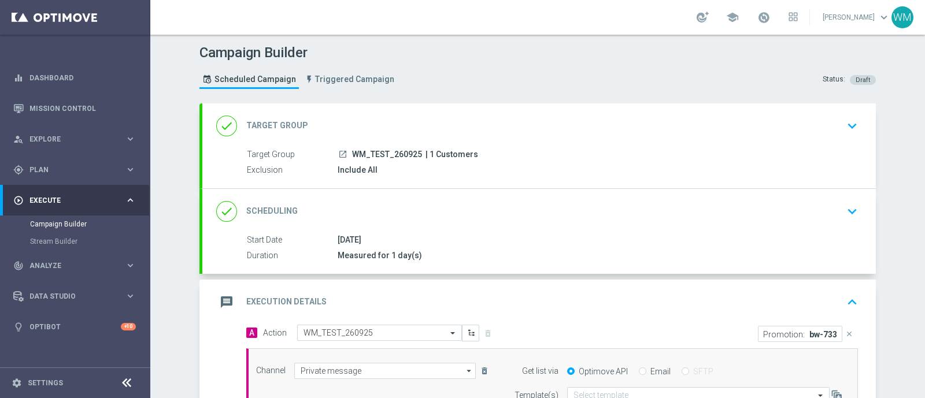
click at [401, 150] on span "WM_TEST_260925" at bounding box center [387, 155] width 70 height 10
copy div "WM_TEST_260925"
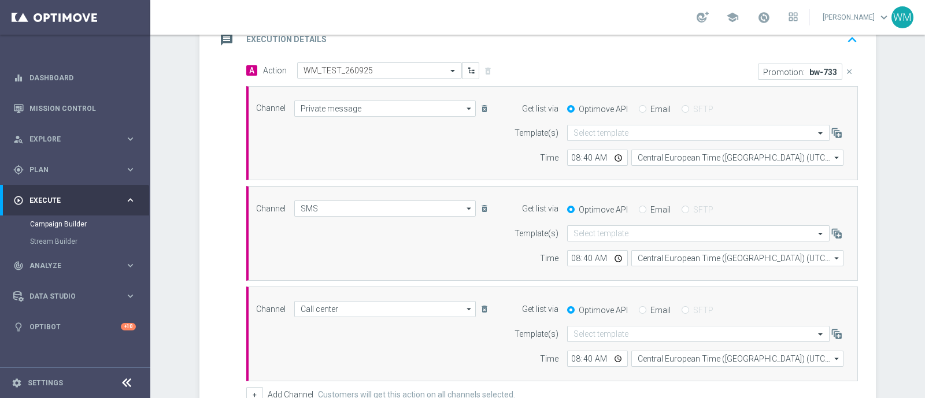
scroll to position [263, 0]
click at [649, 125] on div "Select template" at bounding box center [698, 133] width 263 height 16
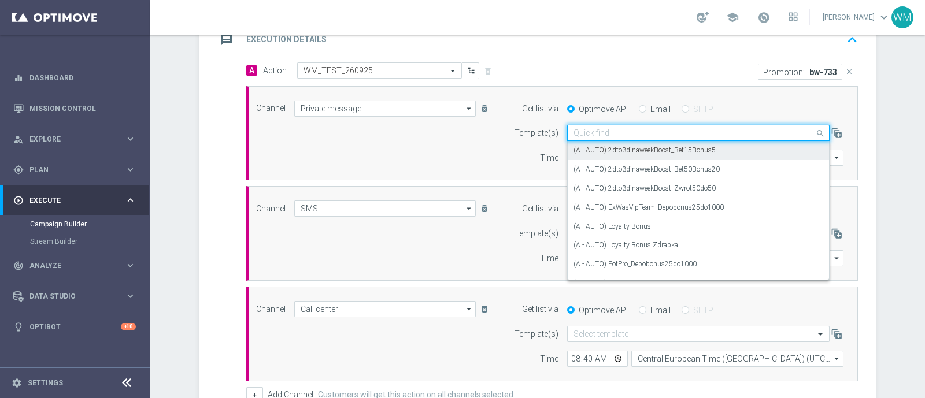
paste input "WM_TEST_260925"
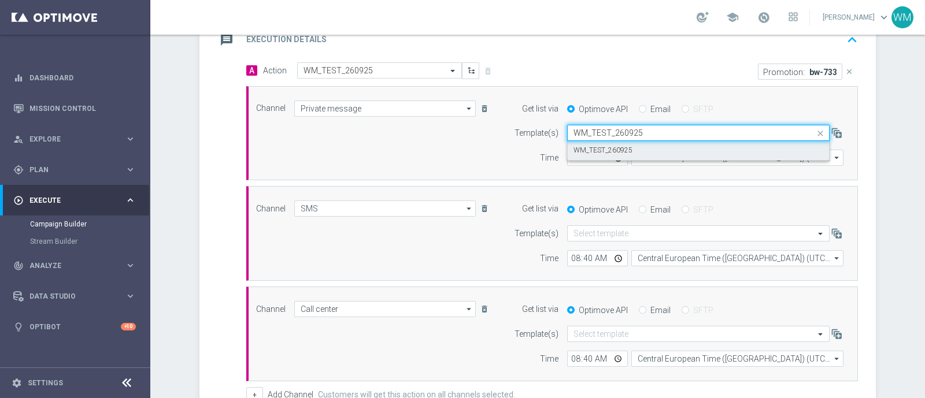
click at [631, 145] on div "WM_TEST_260925" at bounding box center [699, 150] width 250 height 19
type input "WM_TEST_260925"
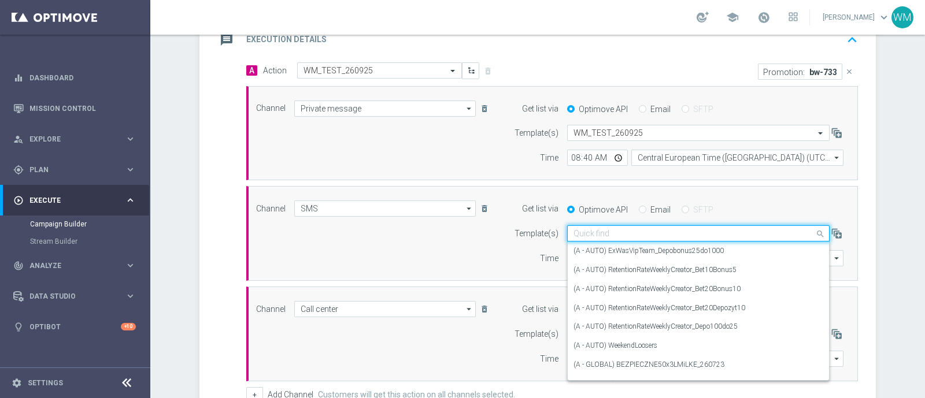
click at [627, 231] on input "text" at bounding box center [687, 234] width 227 height 10
paste input "WM_TEST_260925"
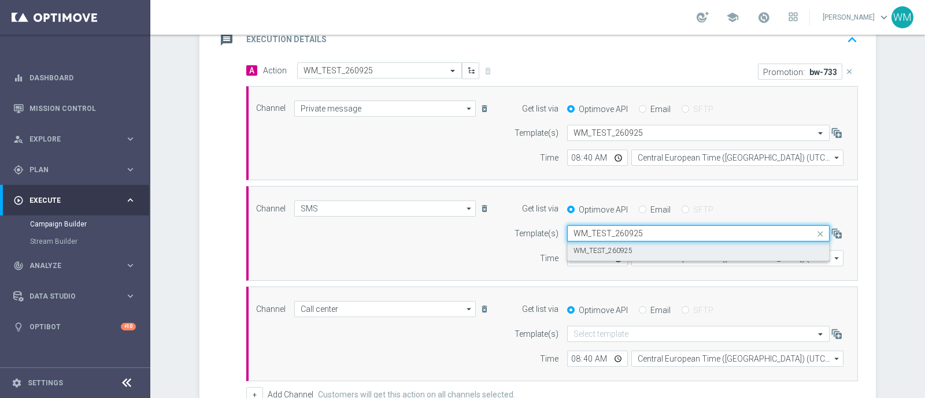
click at [626, 244] on div "WM_TEST_260925" at bounding box center [699, 251] width 250 height 19
type input "WM_TEST_260925"
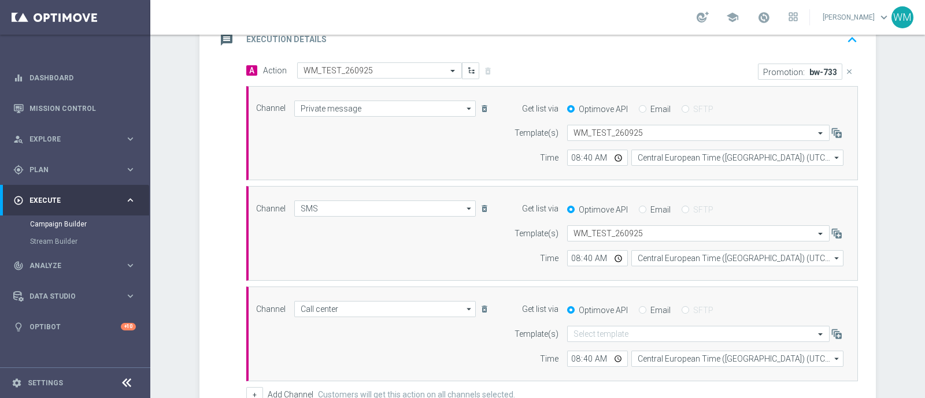
scroll to position [448, 0]
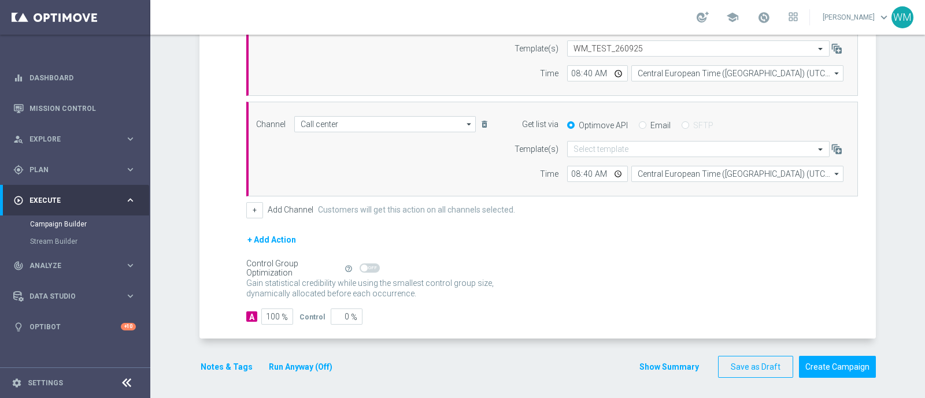
click at [666, 361] on button "Show Summary" at bounding box center [669, 367] width 61 height 13
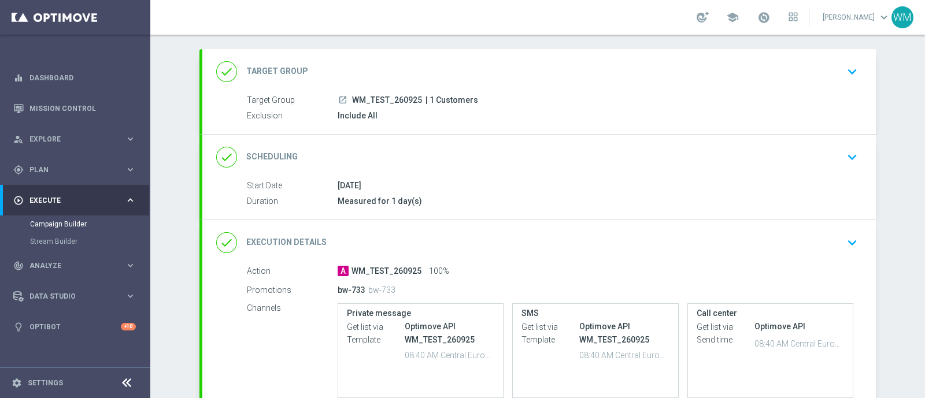
scroll to position [59, 0]
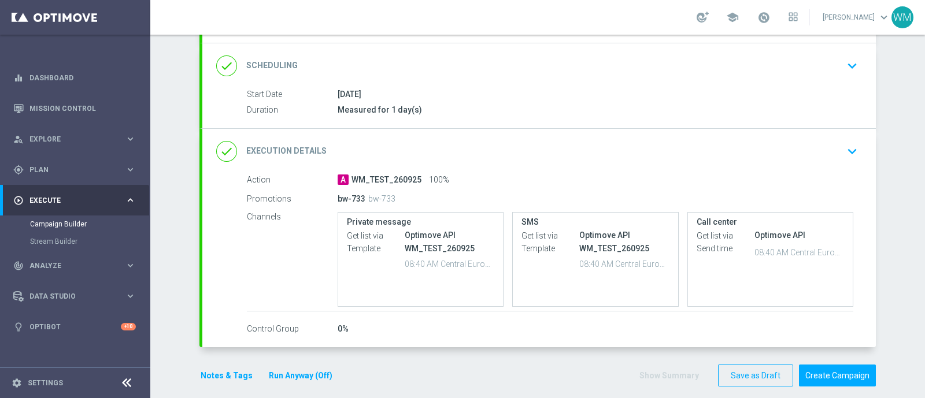
click at [534, 148] on div "done Execution Details keyboard_arrow_down" at bounding box center [539, 152] width 646 height 22
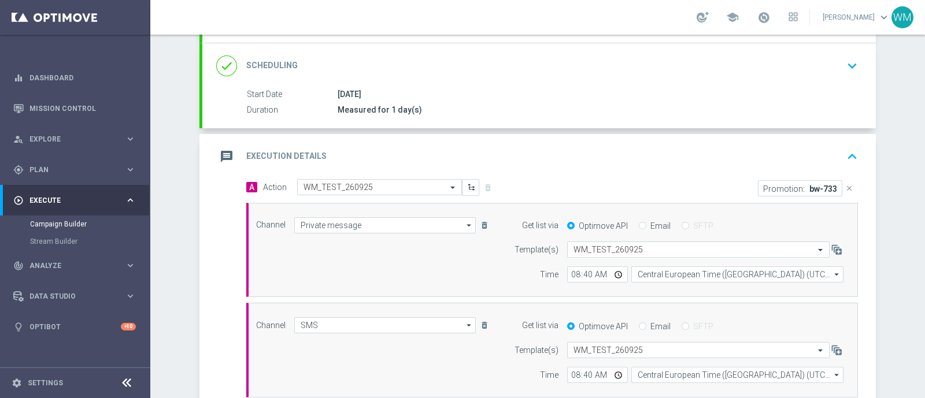
scroll to position [412, 0]
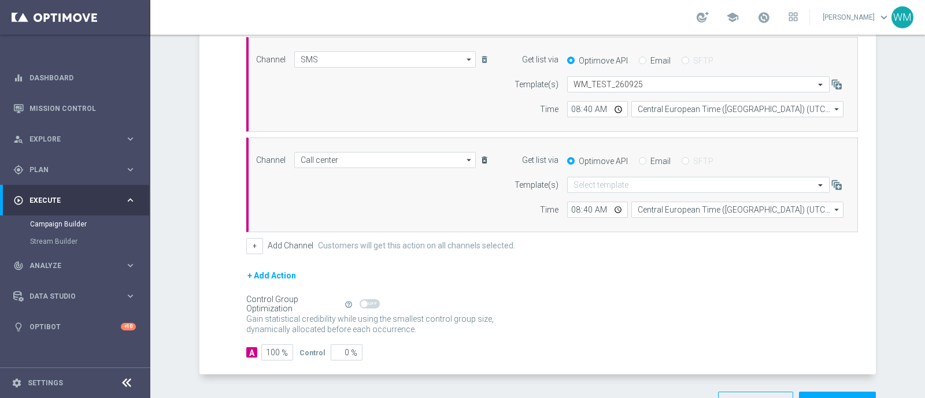
click at [480, 158] on icon "delete_forever" at bounding box center [484, 160] width 9 height 9
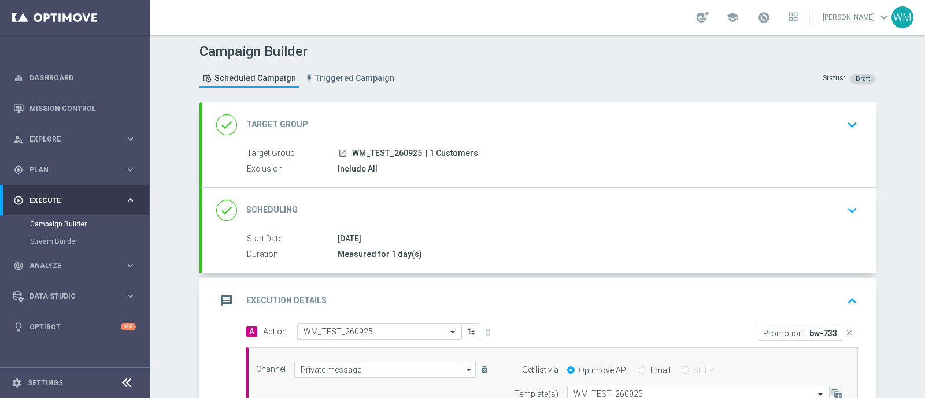
scroll to position [0, 0]
click at [358, 305] on div "message Execution Details keyboard_arrow_up" at bounding box center [539, 302] width 646 height 22
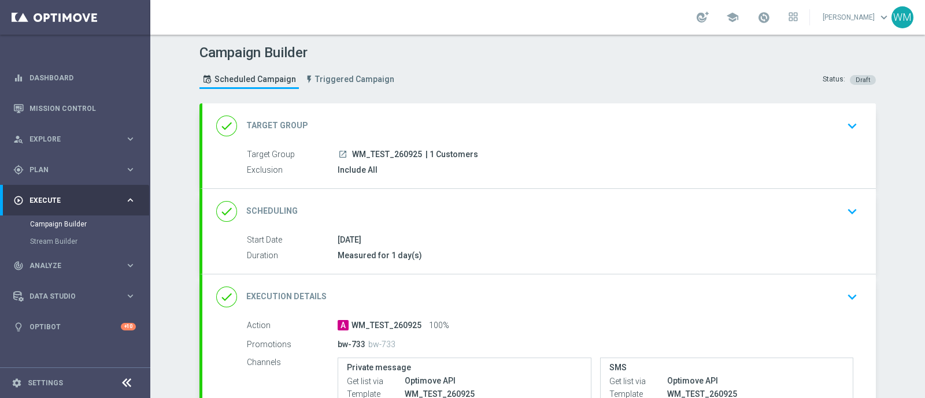
click at [372, 155] on span "WM_TEST_260925" at bounding box center [387, 155] width 70 height 10
copy div "WM_TEST_260925"
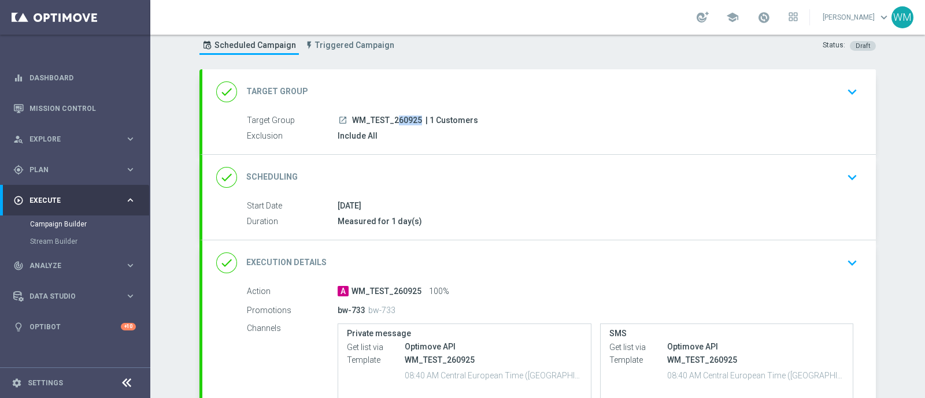
scroll to position [73, 0]
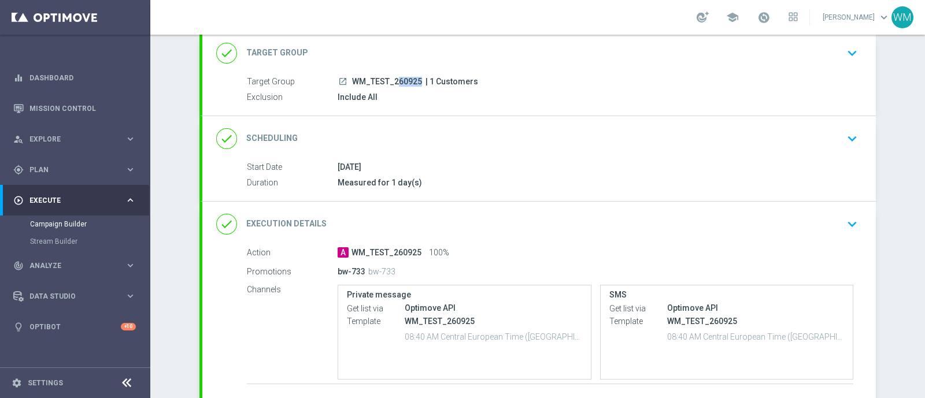
click at [405, 82] on span "WM_TEST_260925" at bounding box center [387, 82] width 70 height 10
copy div "WM_TEST_260925"
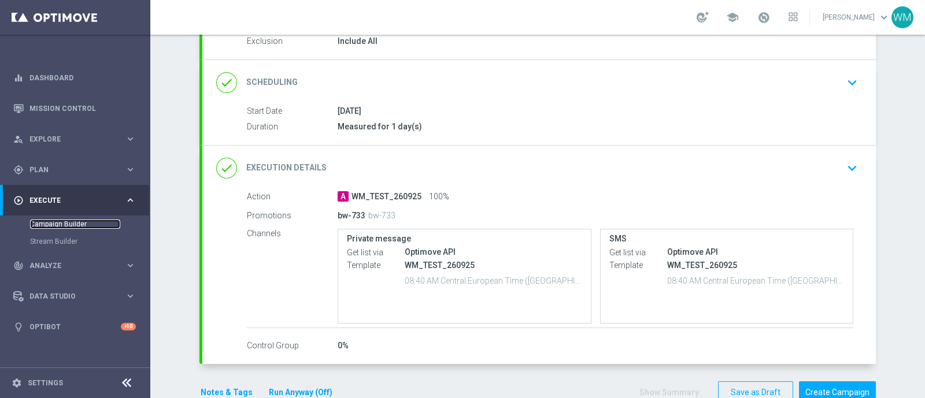
scroll to position [0, 0]
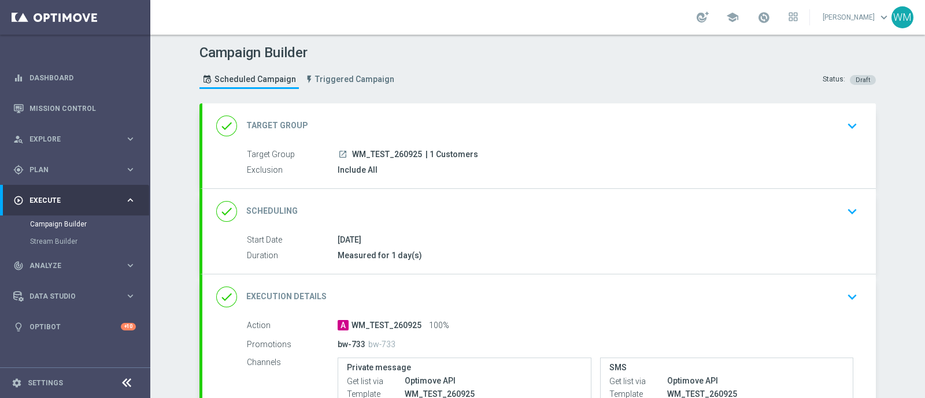
click at [380, 151] on span "WM_TEST_260925" at bounding box center [387, 155] width 70 height 10
copy div "WM_TEST_260925"
click at [467, 225] on div "done Scheduling keyboard_arrow_down" at bounding box center [539, 211] width 674 height 45
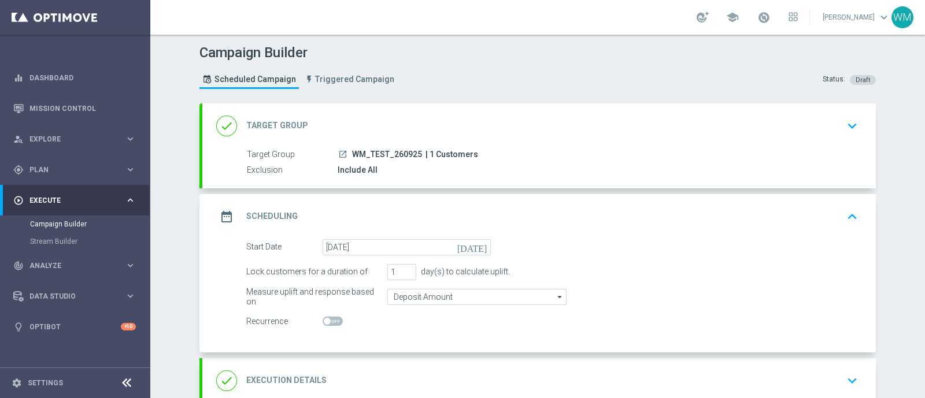
click at [467, 212] on div "date_range Scheduling keyboard_arrow_up" at bounding box center [539, 217] width 646 height 22
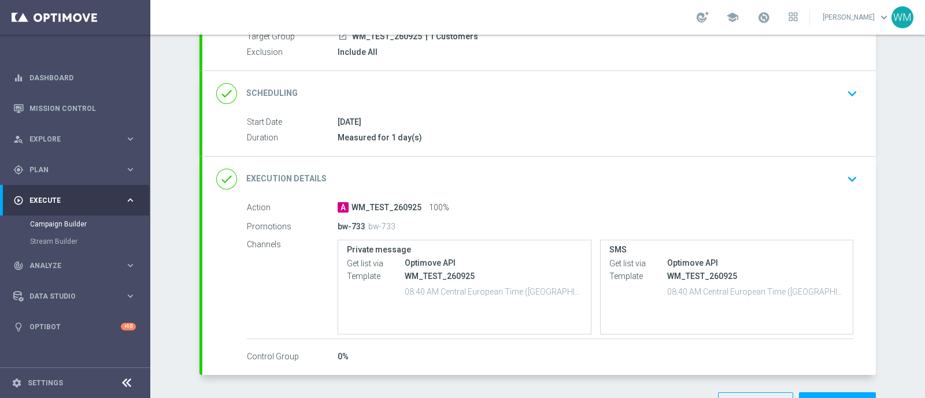
scroll to position [156, 0]
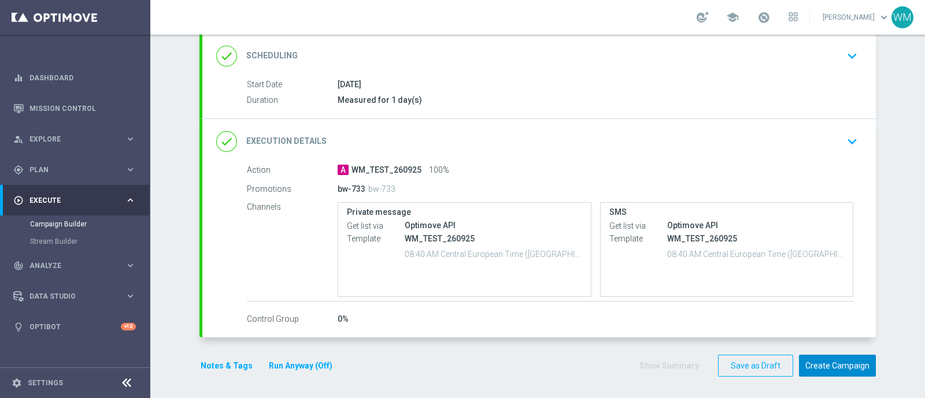
click at [816, 357] on button "Create Campaign" at bounding box center [837, 366] width 77 height 23
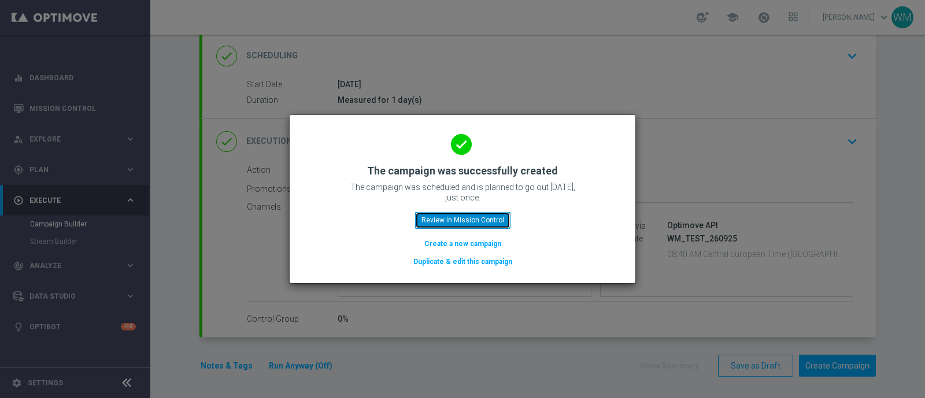
click at [470, 217] on button "Review in Mission Control" at bounding box center [462, 220] width 95 height 16
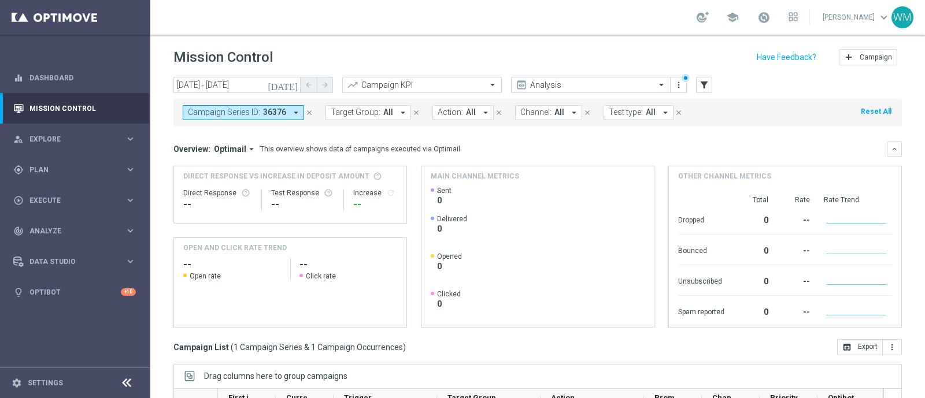
click at [307, 111] on icon "close" at bounding box center [309, 113] width 8 height 8
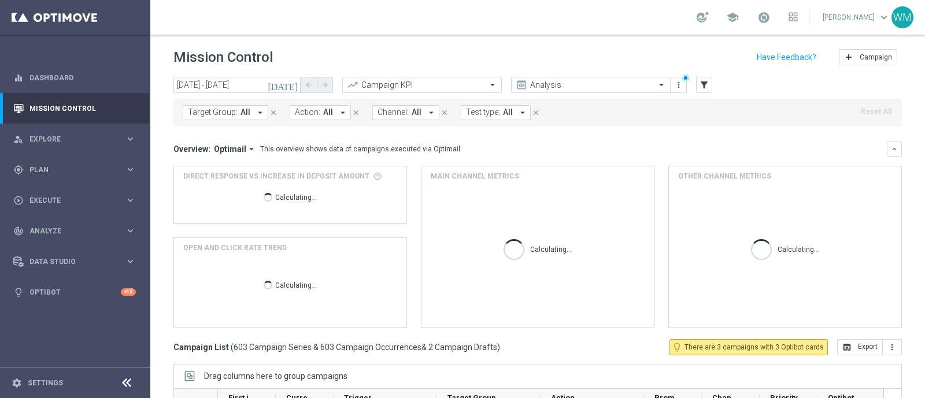
click at [384, 114] on span "Channel:" at bounding box center [393, 113] width 31 height 10
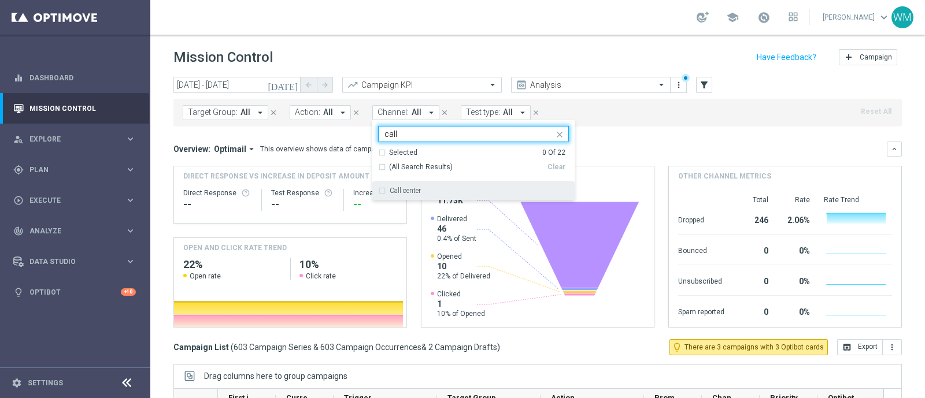
click at [404, 185] on div "Call center" at bounding box center [473, 191] width 191 height 19
type input "call"
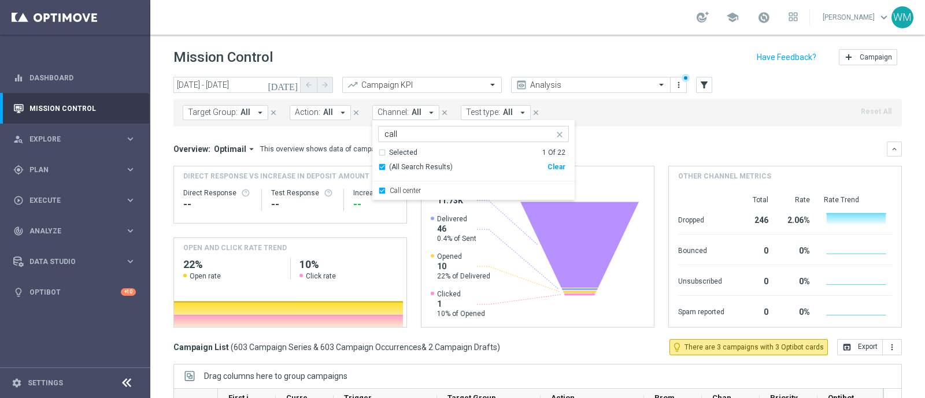
click at [622, 133] on mini-dashboard "Overview: Optimail arrow_drop_down This overview shows data of campaigns execut…" at bounding box center [537, 233] width 729 height 213
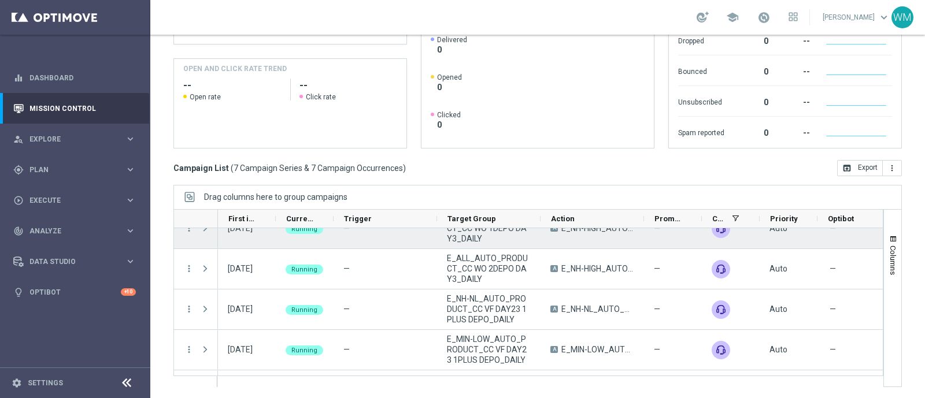
scroll to position [106, 0]
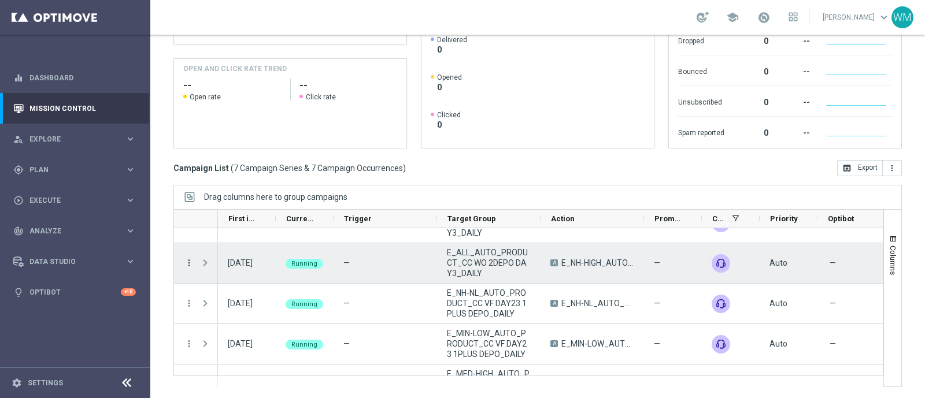
click at [190, 259] on icon "more_vert" at bounding box center [189, 263] width 10 height 10
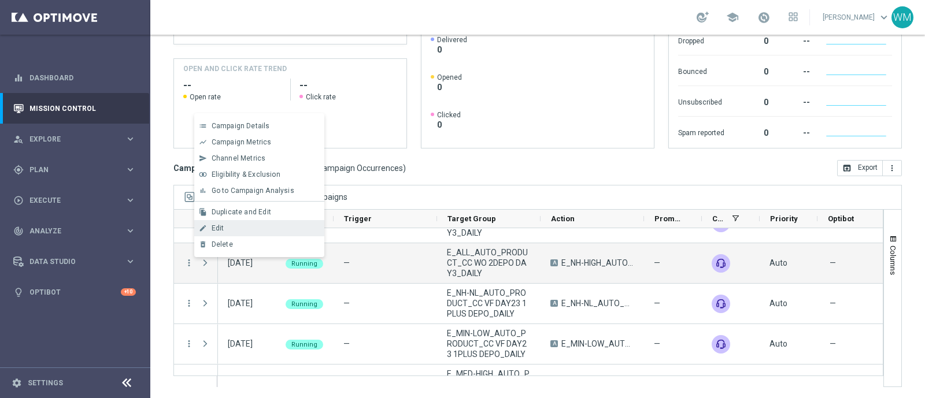
click at [216, 228] on span "Edit" at bounding box center [218, 228] width 13 height 8
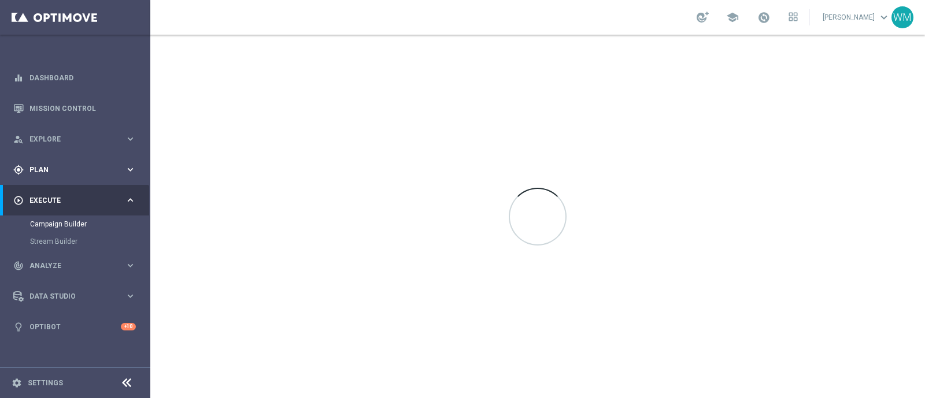
click at [35, 173] on div "gps_fixed Plan" at bounding box center [69, 170] width 112 height 10
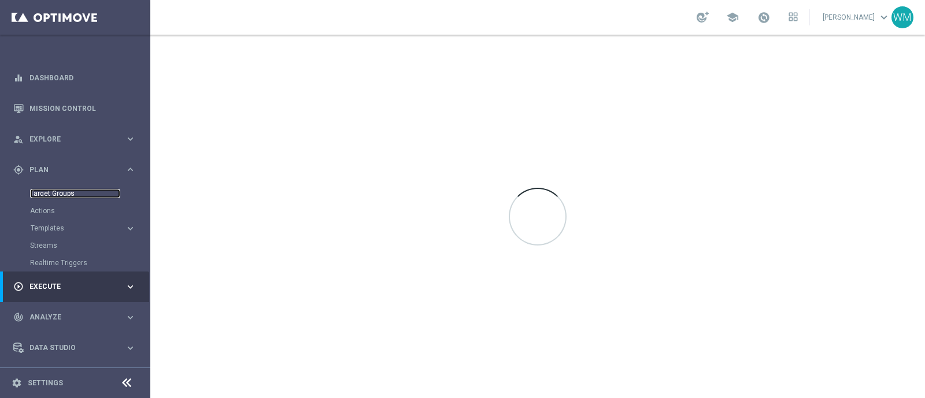
click at [57, 195] on link "Target Groups" at bounding box center [75, 193] width 90 height 9
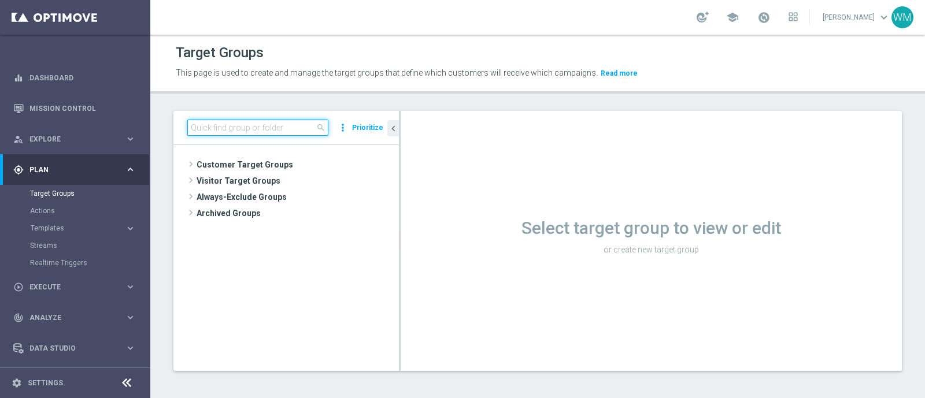
click at [261, 126] on input at bounding box center [257, 128] width 141 height 16
paste input "WM_TEST_260925"
type input "WM_TEST_260925"
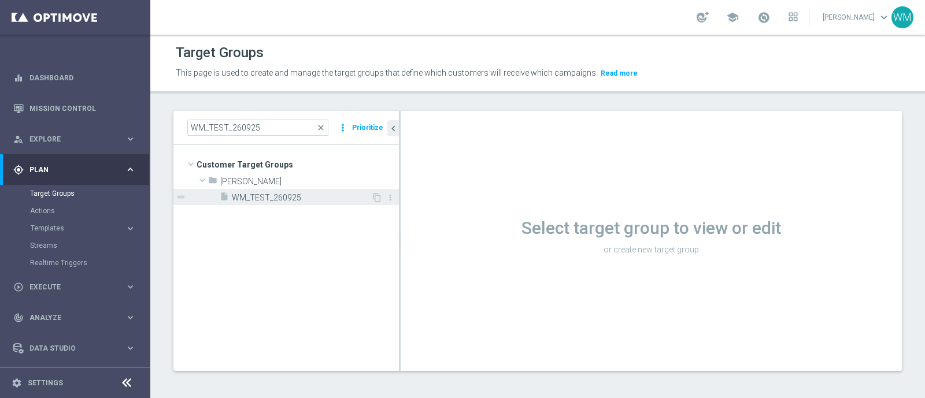
click at [324, 195] on span "WM_TEST_260925" at bounding box center [301, 198] width 139 height 10
click at [376, 195] on icon "content_copy" at bounding box center [376, 197] width 9 height 9
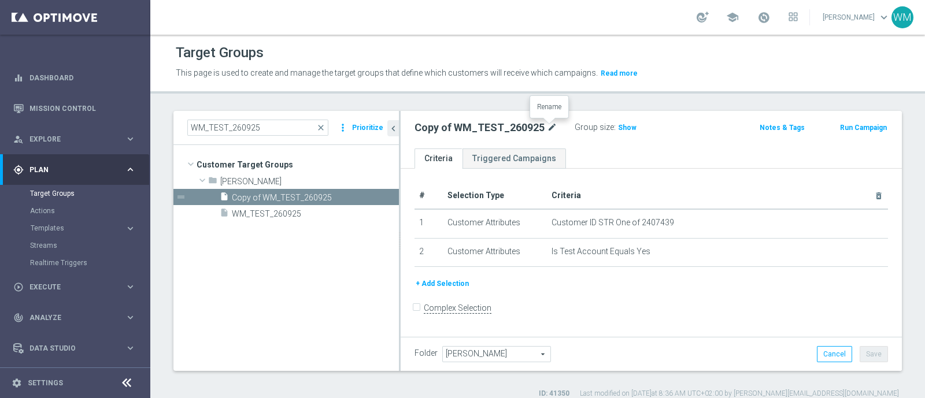
click at [548, 125] on icon "mode_edit" at bounding box center [552, 128] width 10 height 14
click at [449, 131] on input "Copy of WM_TEST_260925" at bounding box center [493, 129] width 156 height 16
click at [516, 132] on input "WM_TEST_260925" at bounding box center [493, 129] width 156 height 16
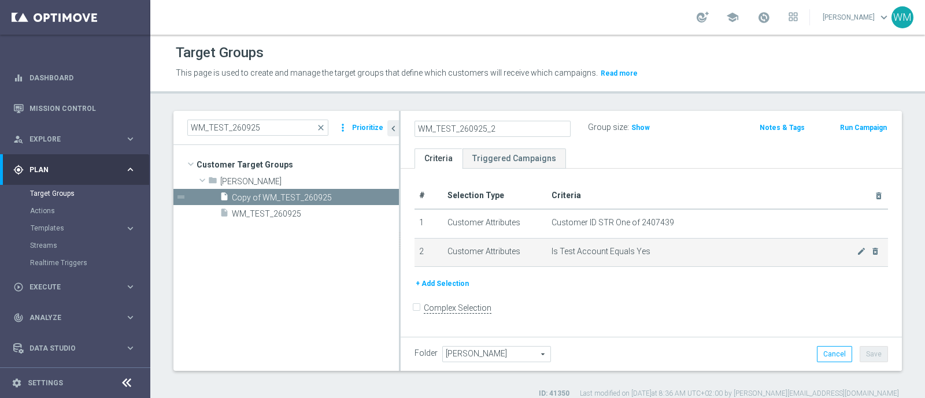
type input "WM_TEST_260925_2"
click at [679, 238] on td "Is Test Account Equals Yes mode_edit delete_forever" at bounding box center [717, 252] width 341 height 29
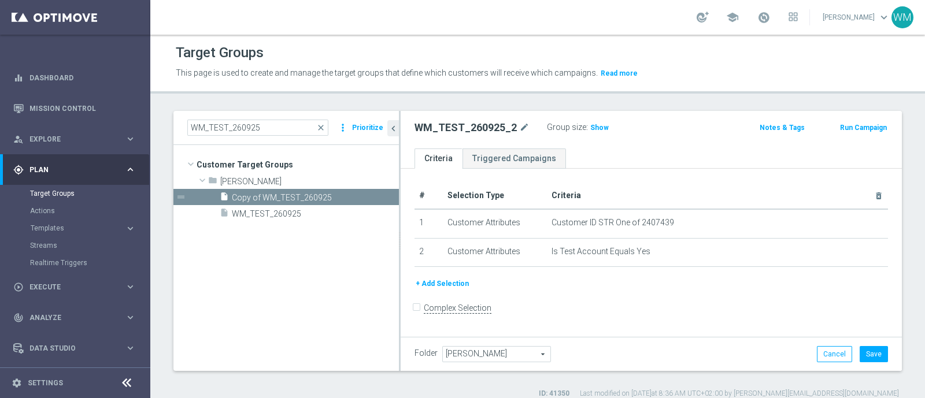
click at [449, 126] on h2 "WM_TEST_260925_2" at bounding box center [466, 128] width 102 height 14
copy div "WM_TEST_260925_2"
click at [860, 350] on button "Save" at bounding box center [874, 354] width 28 height 16
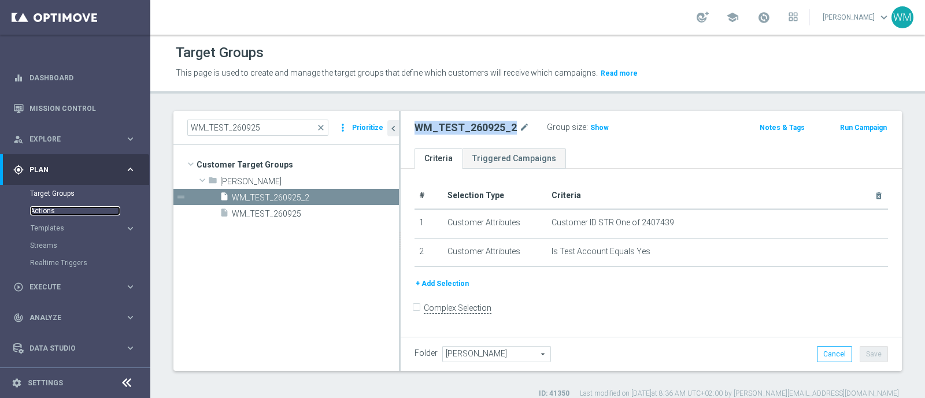
click at [39, 209] on link "Actions" at bounding box center [75, 210] width 90 height 9
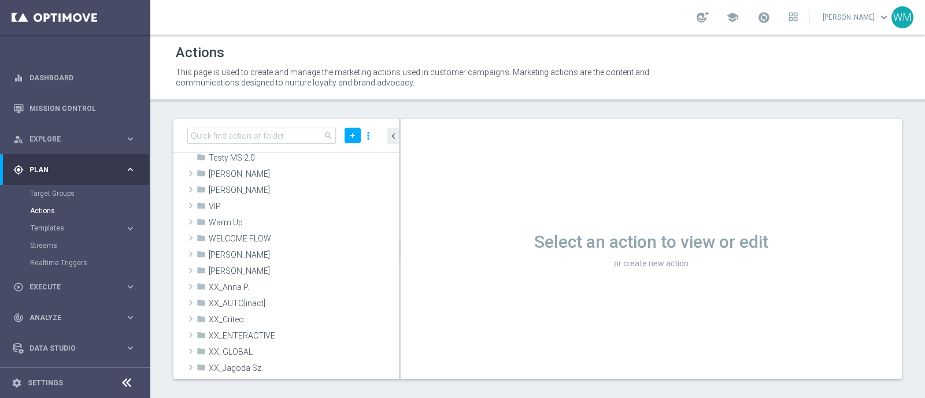
scroll to position [386, 0]
click at [346, 249] on icon "library_add" at bounding box center [350, 252] width 9 height 9
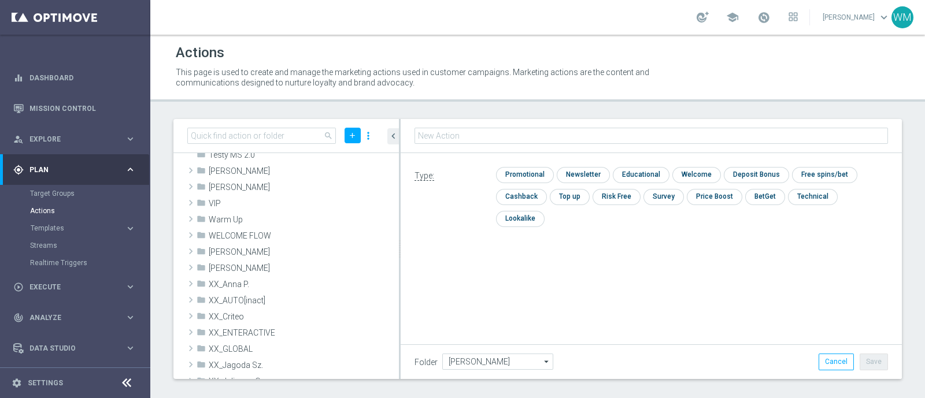
click at [523, 137] on input "text" at bounding box center [652, 136] width 474 height 16
type input "WM_TEST_260925_2"
click at [793, 196] on input "checkbox" at bounding box center [811, 197] width 47 height 16
checkbox input "true"
click at [868, 364] on button "Save" at bounding box center [874, 362] width 28 height 16
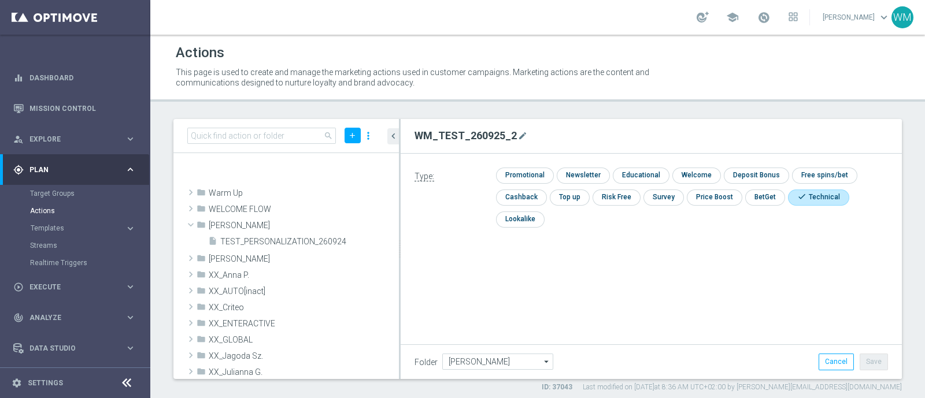
scroll to position [713, 0]
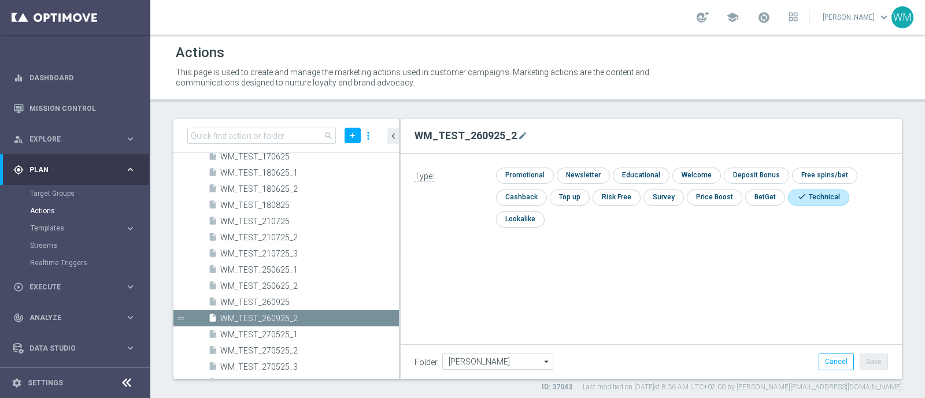
click at [475, 134] on h2 "WM_TEST_260925_2" at bounding box center [466, 136] width 102 height 14
copy form "WM_TEST_260925_2 mode_edit"
click at [611, 132] on div "WM_TEST_260925_2 mode_edit" at bounding box center [652, 136] width 474 height 20
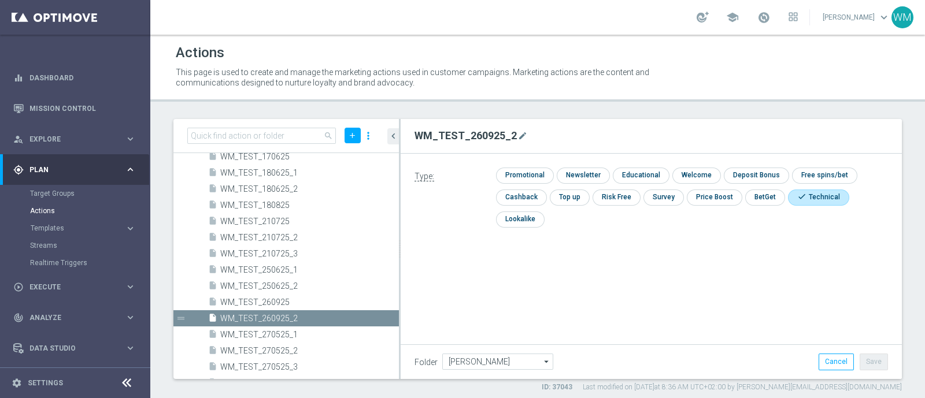
click at [611, 132] on div "WM_TEST_260925_2 mode_edit" at bounding box center [652, 136] width 474 height 20
click at [485, 134] on h2 "WM_TEST_260925_2" at bounding box center [466, 136] width 102 height 14
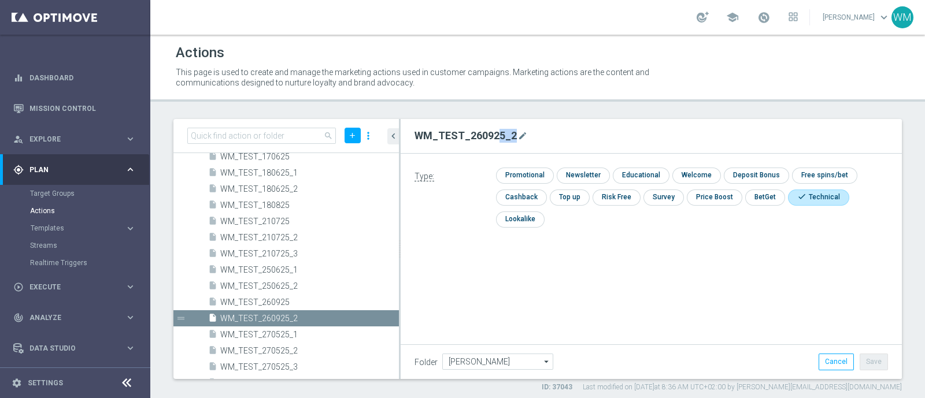
click at [485, 134] on h2 "WM_TEST_260925_2" at bounding box center [466, 136] width 102 height 14
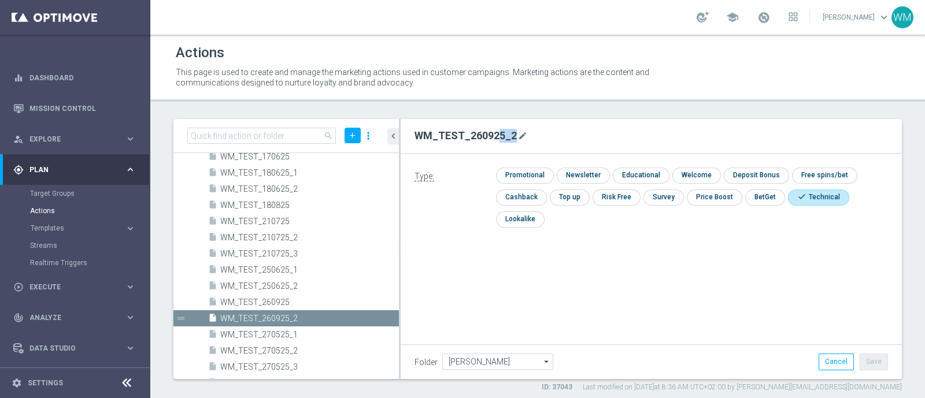
click at [485, 134] on h2 "WM_TEST_260925_2" at bounding box center [466, 136] width 102 height 14
click at [486, 136] on h2 "WM_TEST_260925_2" at bounding box center [466, 136] width 102 height 14
click at [68, 194] on link "Target Groups" at bounding box center [75, 193] width 90 height 9
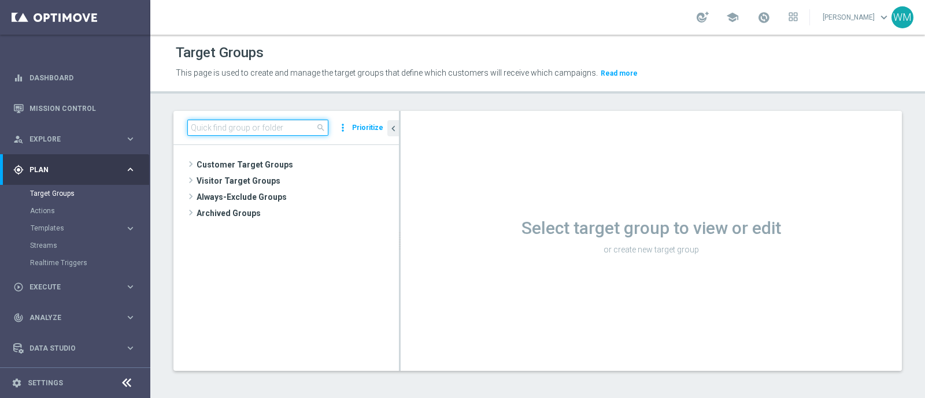
click at [294, 123] on input at bounding box center [257, 128] width 141 height 16
paste input "WM_TEST_260925_2"
type input "WM_TEST_260925_2"
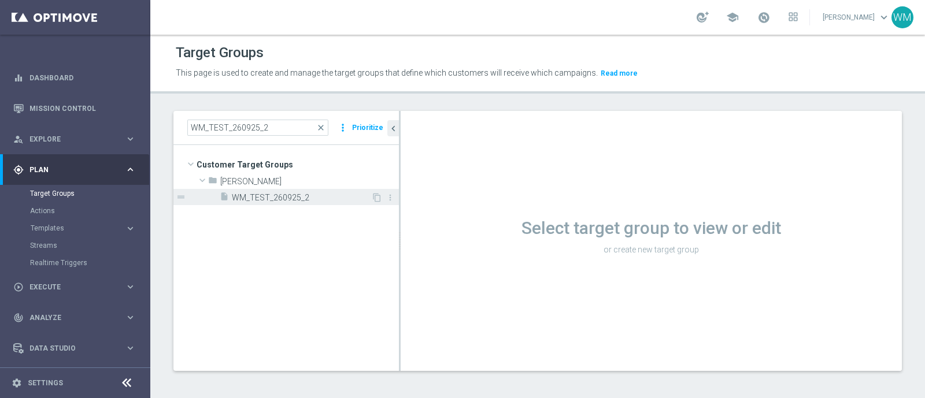
click at [276, 194] on span "WM_TEST_260925_2" at bounding box center [301, 198] width 139 height 10
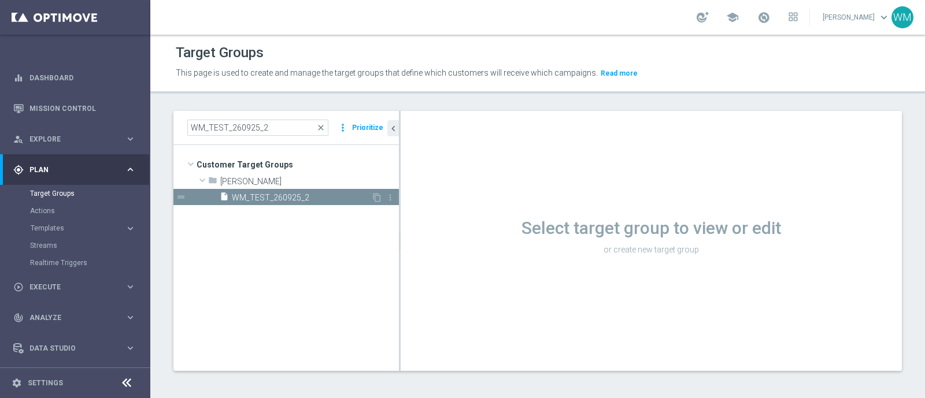
click at [276, 194] on span "WM_TEST_260925_2" at bounding box center [301, 198] width 139 height 10
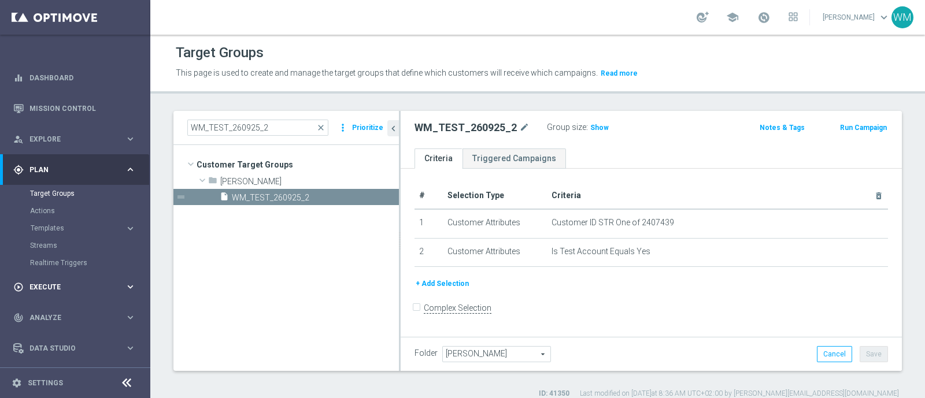
click at [39, 289] on span "Execute" at bounding box center [76, 287] width 95 height 7
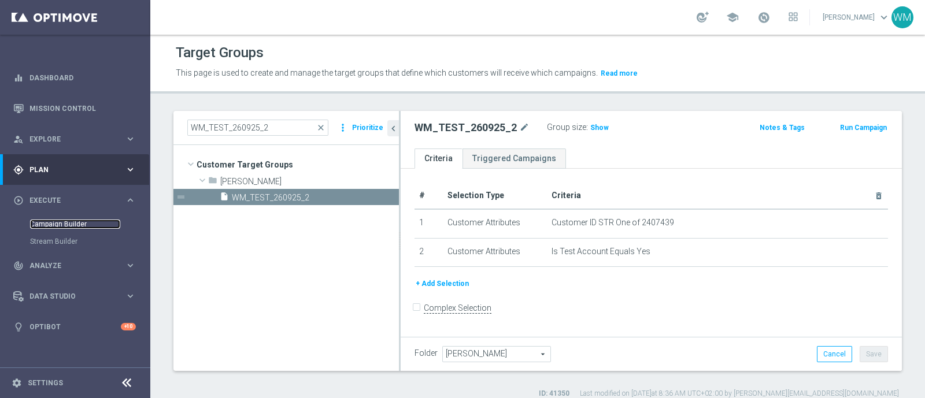
click at [61, 221] on link "Campaign Builder" at bounding box center [75, 224] width 90 height 9
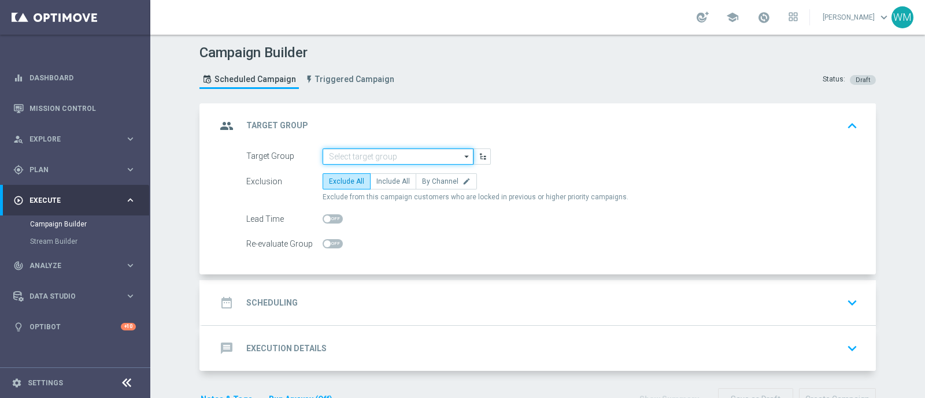
click at [390, 149] on input at bounding box center [398, 157] width 151 height 16
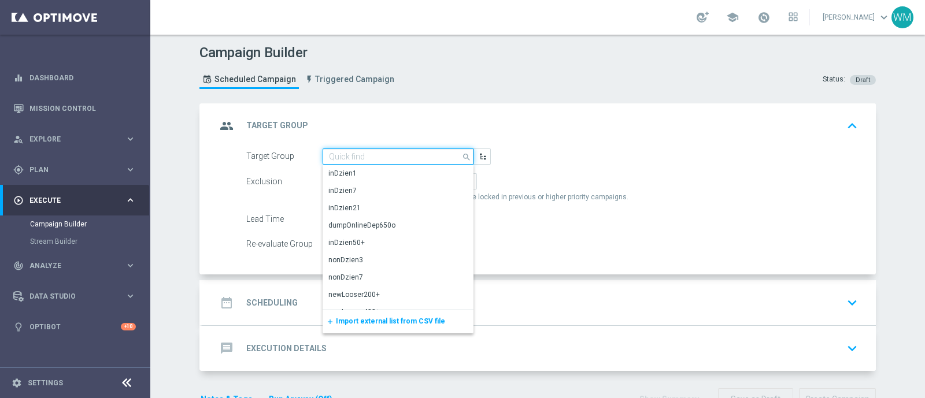
paste input "WM_TEST_260925_2"
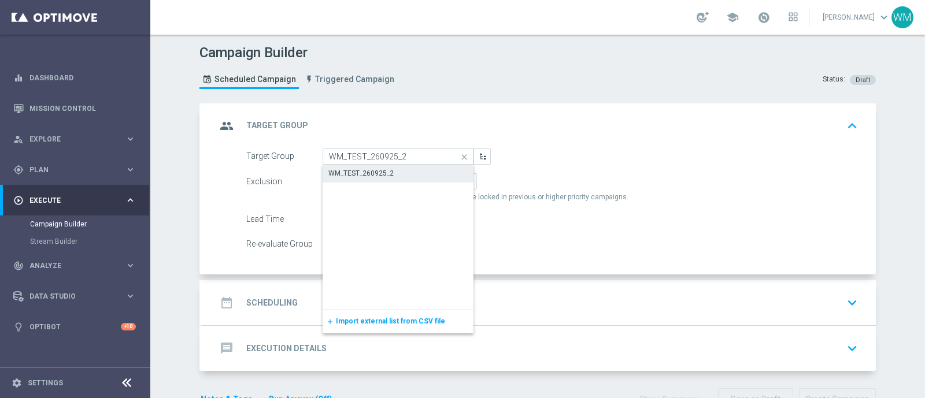
click at [394, 168] on div "WM_TEST_260925_2" at bounding box center [398, 173] width 151 height 16
type input "WM_TEST_260925_2"
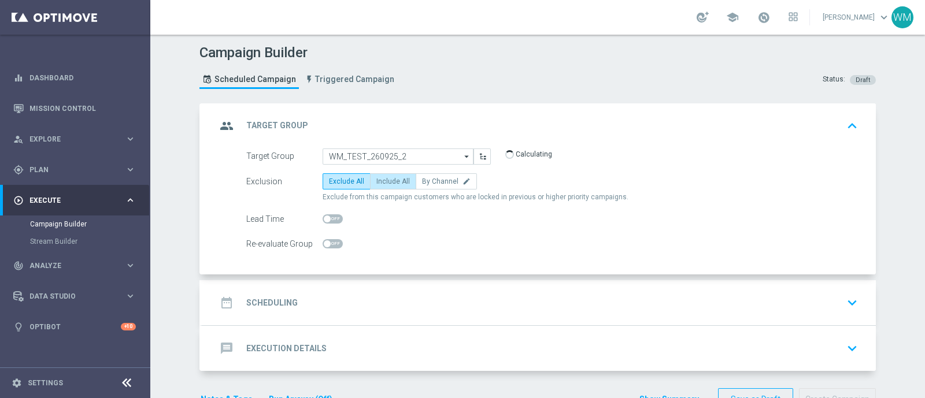
click at [387, 183] on span "Include All" at bounding box center [393, 182] width 34 height 8
click at [384, 183] on input "Include All" at bounding box center [380, 184] width 8 height 8
radio input "true"
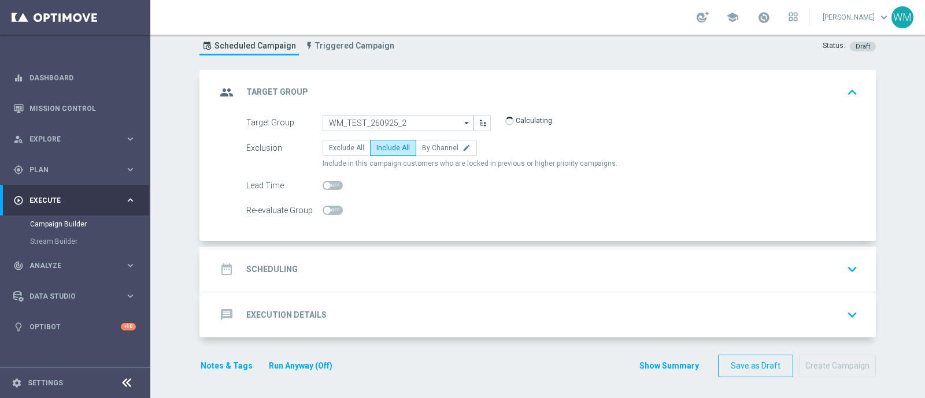
click at [369, 259] on div "date_range Scheduling keyboard_arrow_down" at bounding box center [539, 269] width 646 height 22
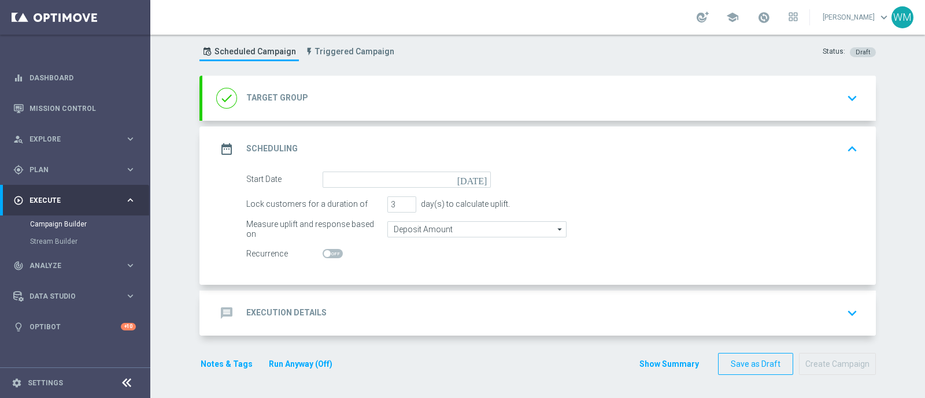
scroll to position [34, 0]
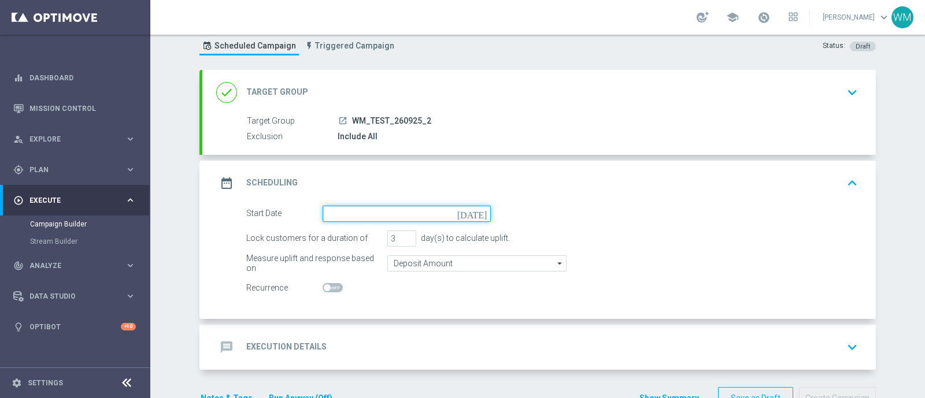
click at [370, 213] on input at bounding box center [407, 214] width 168 height 16
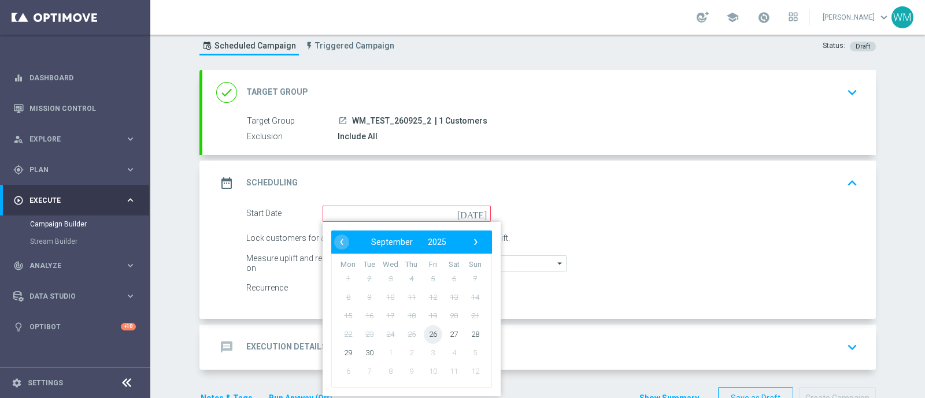
click at [424, 331] on span "26" at bounding box center [433, 334] width 19 height 19
type input "[DATE]"
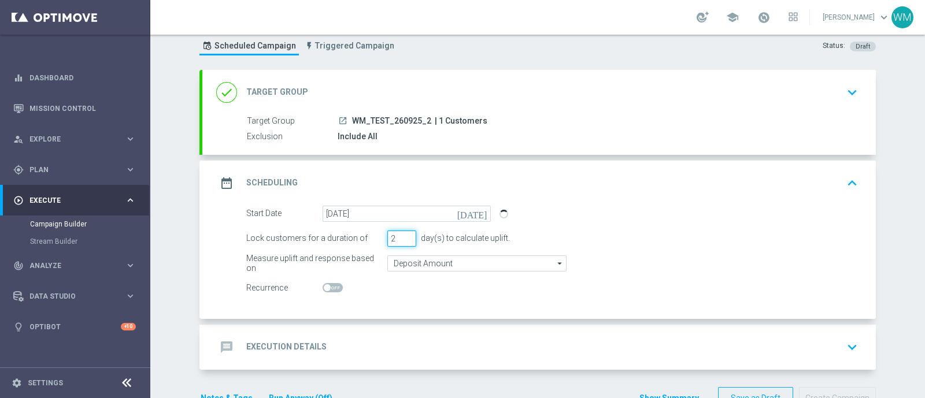
click at [406, 241] on input "2" at bounding box center [401, 239] width 29 height 16
type input "1"
click at [406, 241] on input "1" at bounding box center [401, 239] width 29 height 16
click at [382, 337] on div "message Execution Details keyboard_arrow_down" at bounding box center [539, 348] width 646 height 22
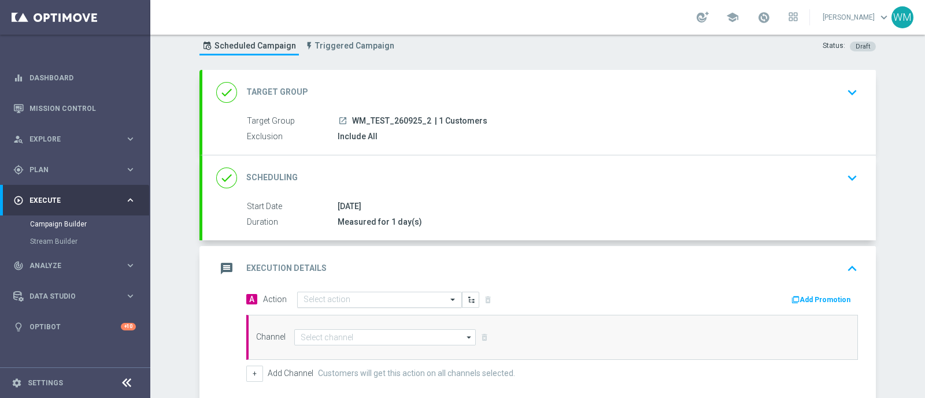
click at [330, 295] on input "text" at bounding box center [368, 300] width 129 height 10
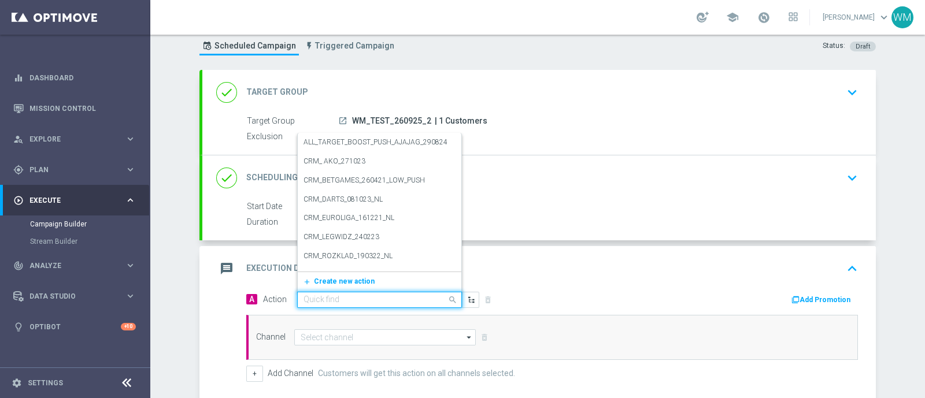
paste input "WM_TEST_260925_2"
type input "WM_TEST_260925_2"
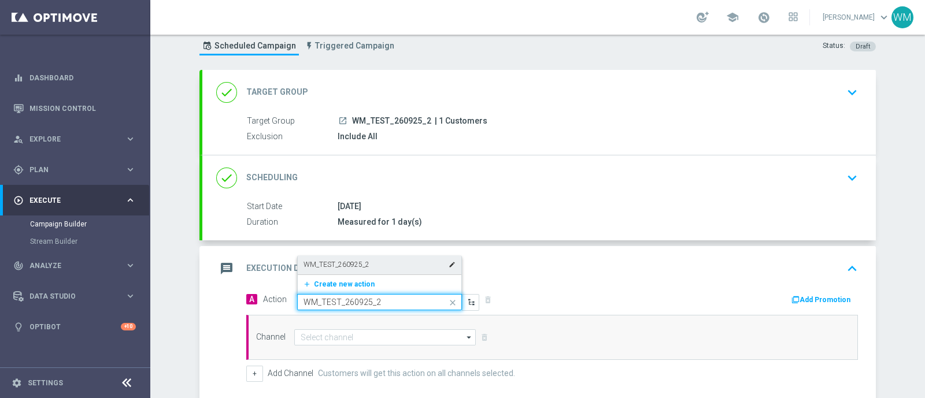
click at [344, 264] on label "WM_TEST_260925_2" at bounding box center [337, 265] width 66 height 10
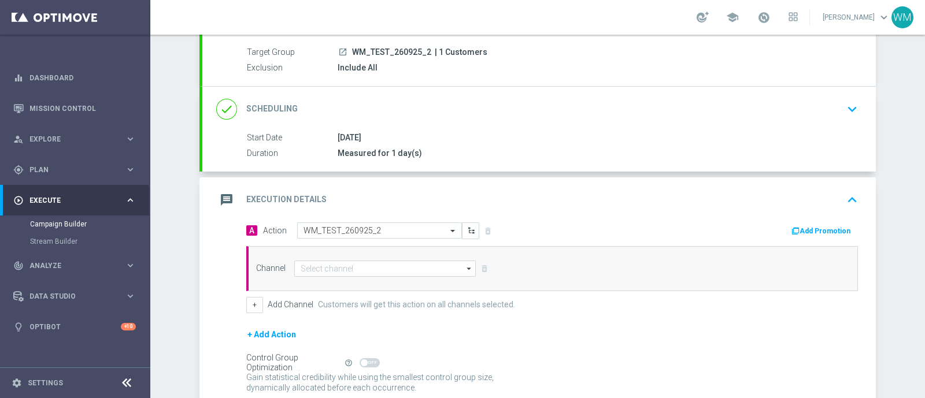
scroll to position [106, 0]
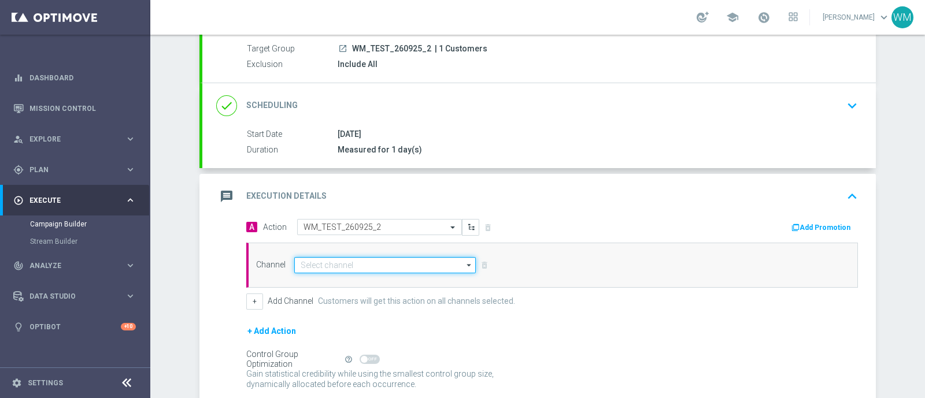
click at [319, 265] on input at bounding box center [385, 265] width 182 height 16
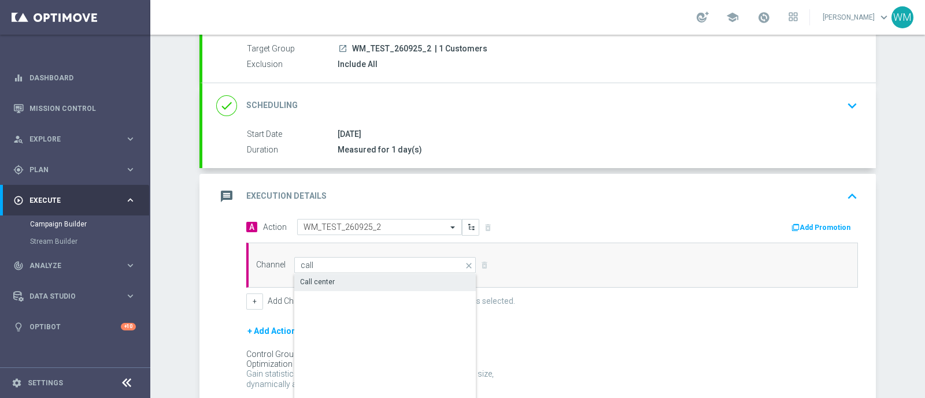
click at [324, 279] on div "Call center" at bounding box center [317, 282] width 35 height 10
type input "Call center"
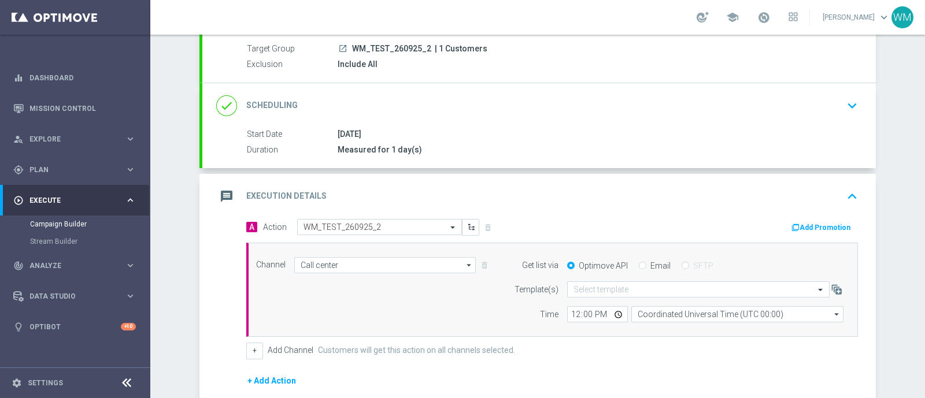
scroll to position [172, 0]
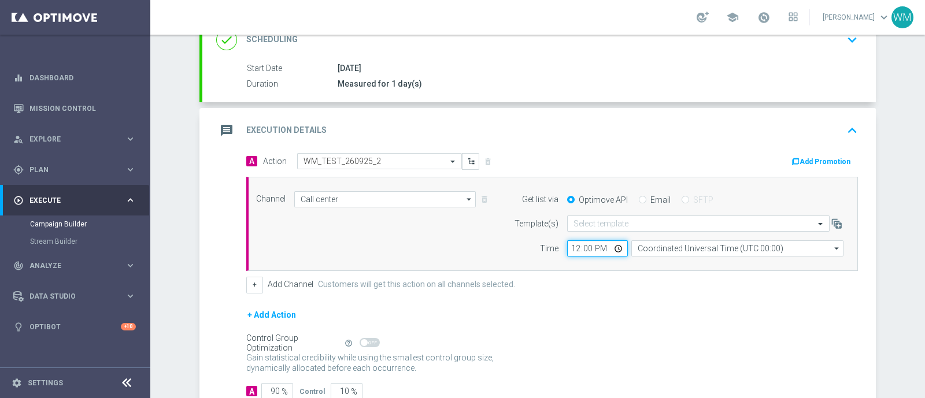
click at [568, 245] on input "12:00" at bounding box center [597, 249] width 61 height 16
type input "08:45"
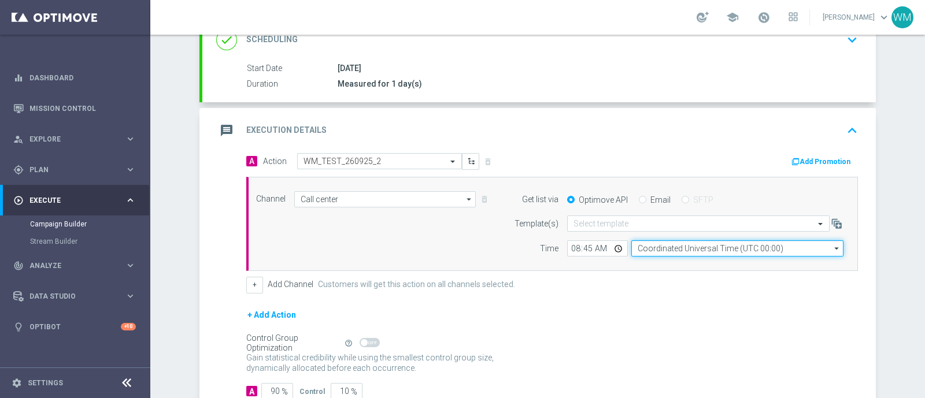
click at [657, 245] on input "Coordinated Universal Time (UTC 00:00)" at bounding box center [737, 249] width 212 height 16
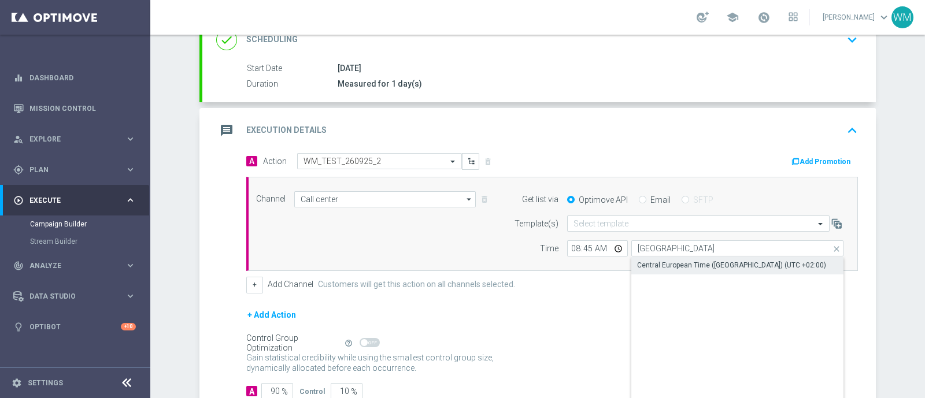
click at [658, 263] on div "Central European Time ([GEOGRAPHIC_DATA]) (UTC +02:00)" at bounding box center [731, 265] width 189 height 10
type input "Central European Time ([GEOGRAPHIC_DATA]) (UTC +02:00)"
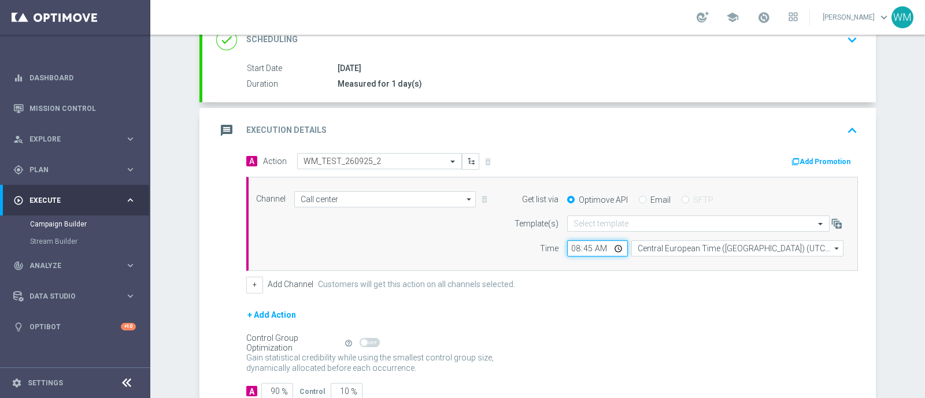
click at [583, 246] on input "08:45" at bounding box center [597, 249] width 61 height 16
type input "08:44"
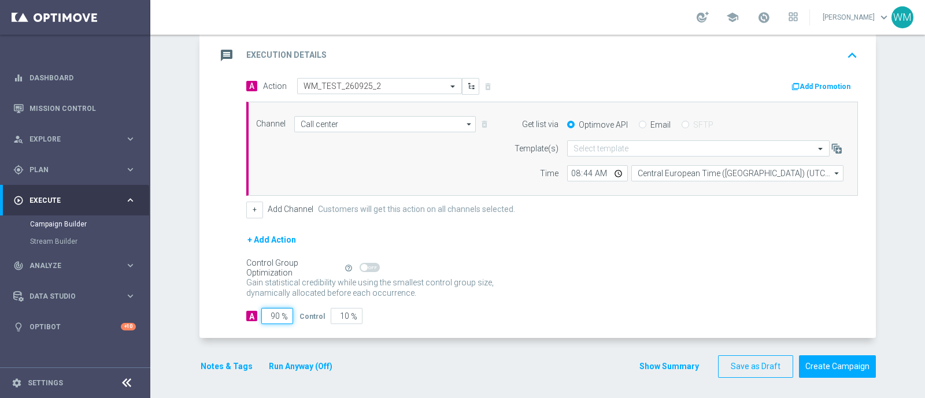
drag, startPoint x: 270, startPoint y: 315, endPoint x: 220, endPoint y: 316, distance: 50.3
click at [220, 316] on div "A Action Select action WM_TEST_260925_2 delete_forever Add Promotion Channel Ca…" at bounding box center [539, 208] width 674 height 260
type input "10"
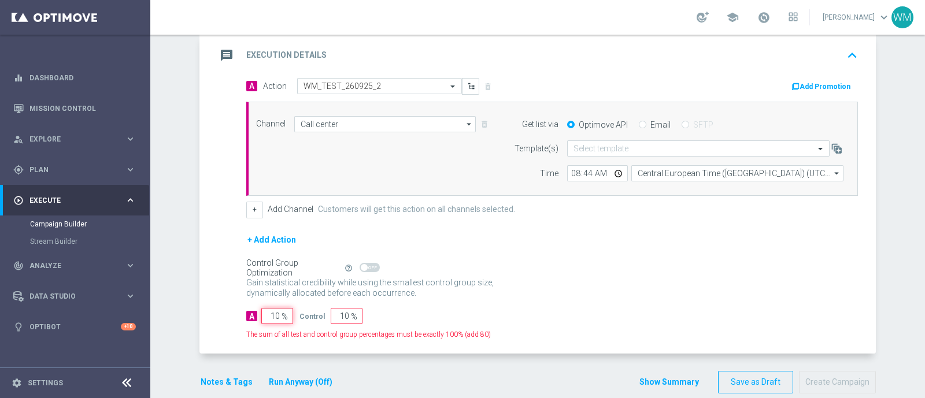
type input "90"
type input "100"
type input "0"
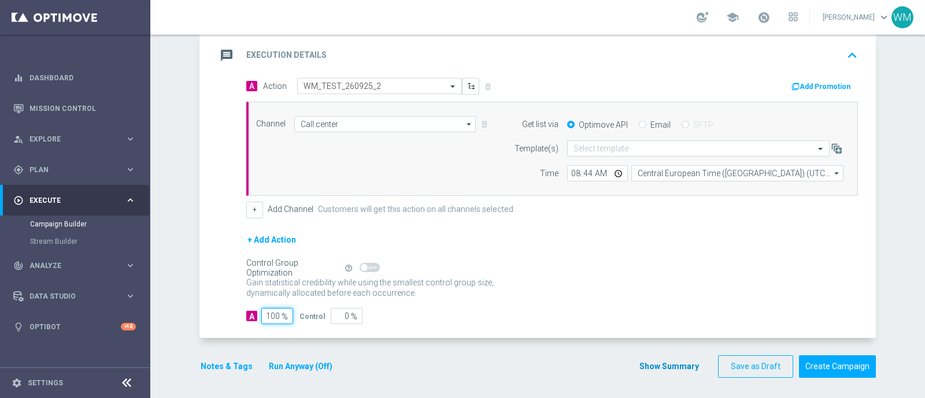
type input "100"
click at [645, 363] on button "Show Summary" at bounding box center [669, 366] width 61 height 13
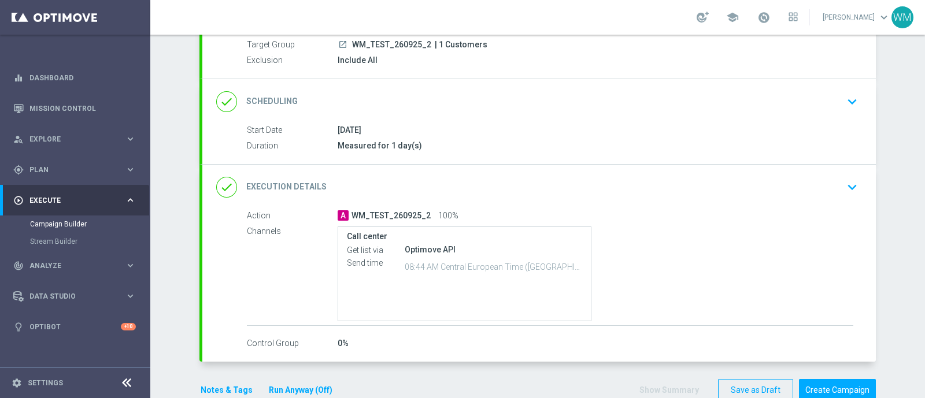
scroll to position [123, 0]
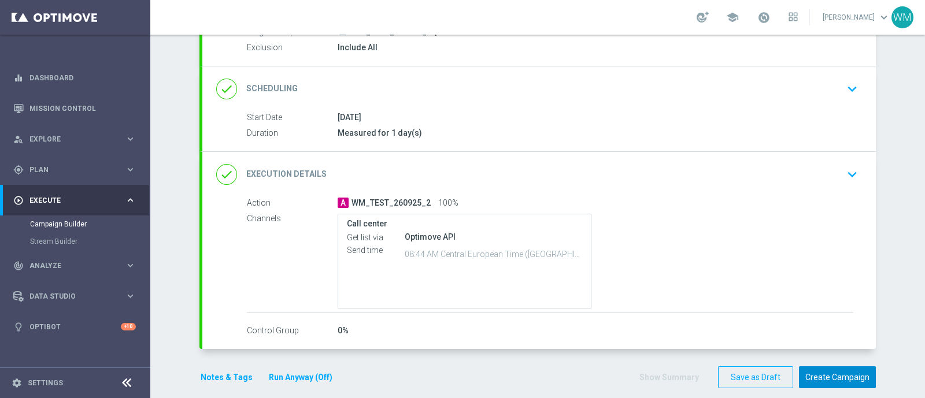
click at [807, 372] on button "Create Campaign" at bounding box center [837, 378] width 77 height 23
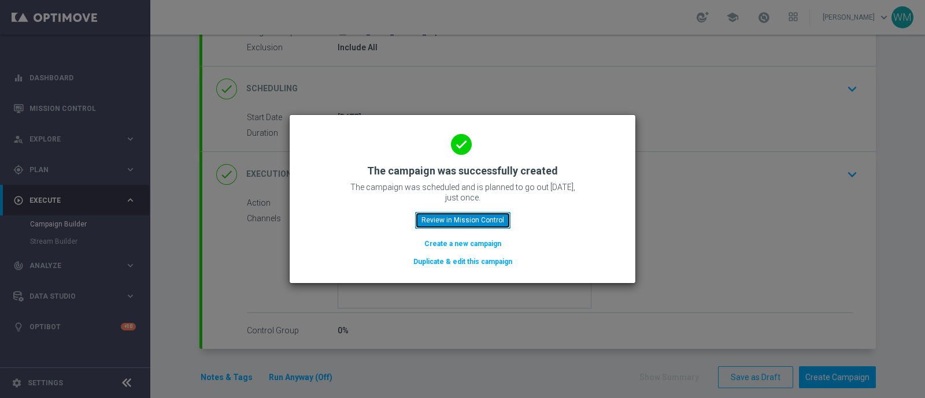
click at [451, 227] on button "Review in Mission Control" at bounding box center [462, 220] width 95 height 16
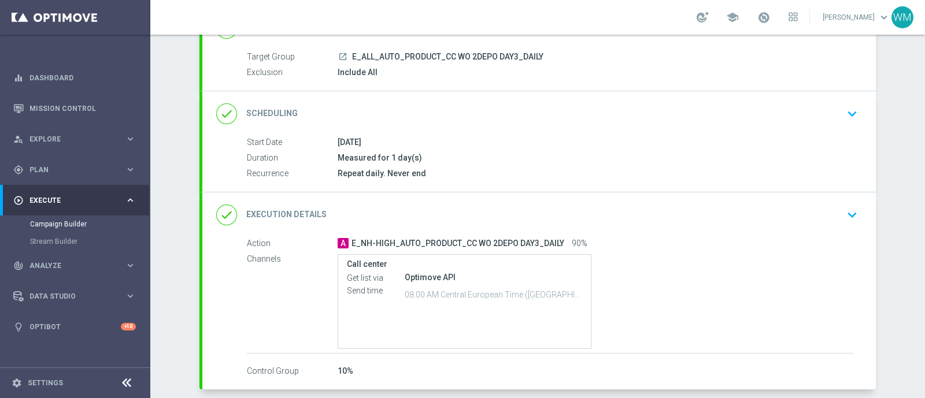
scroll to position [111, 0]
